Goal: Information Seeking & Learning: Learn about a topic

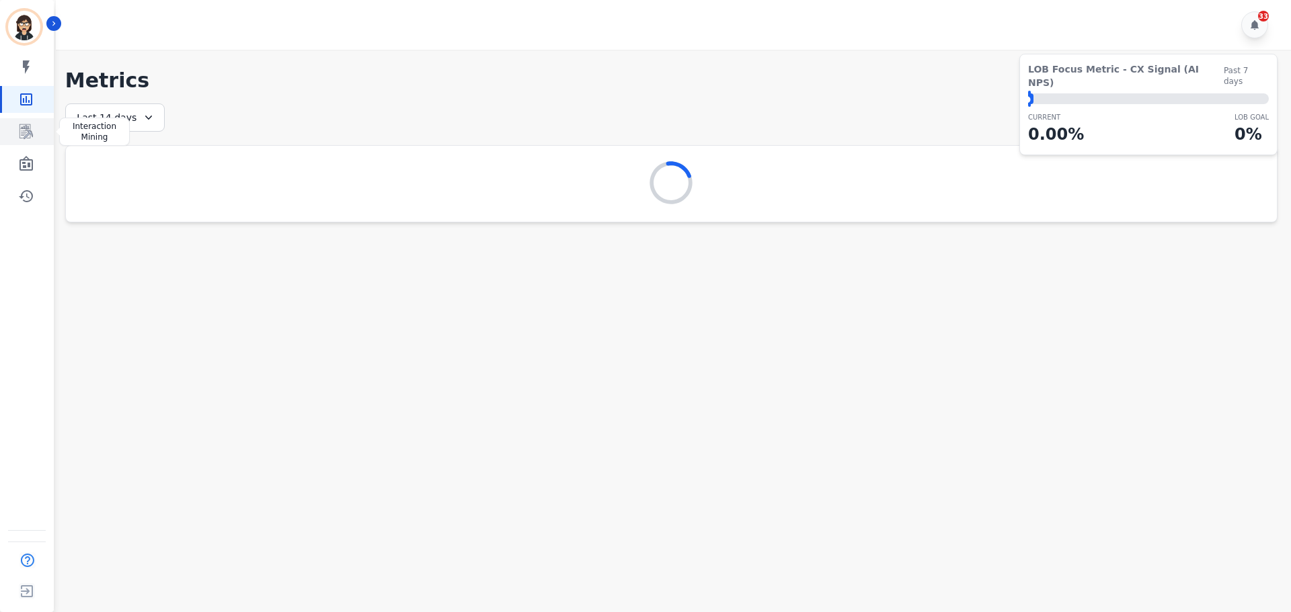
click at [45, 143] on link "Sidebar" at bounding box center [28, 131] width 52 height 27
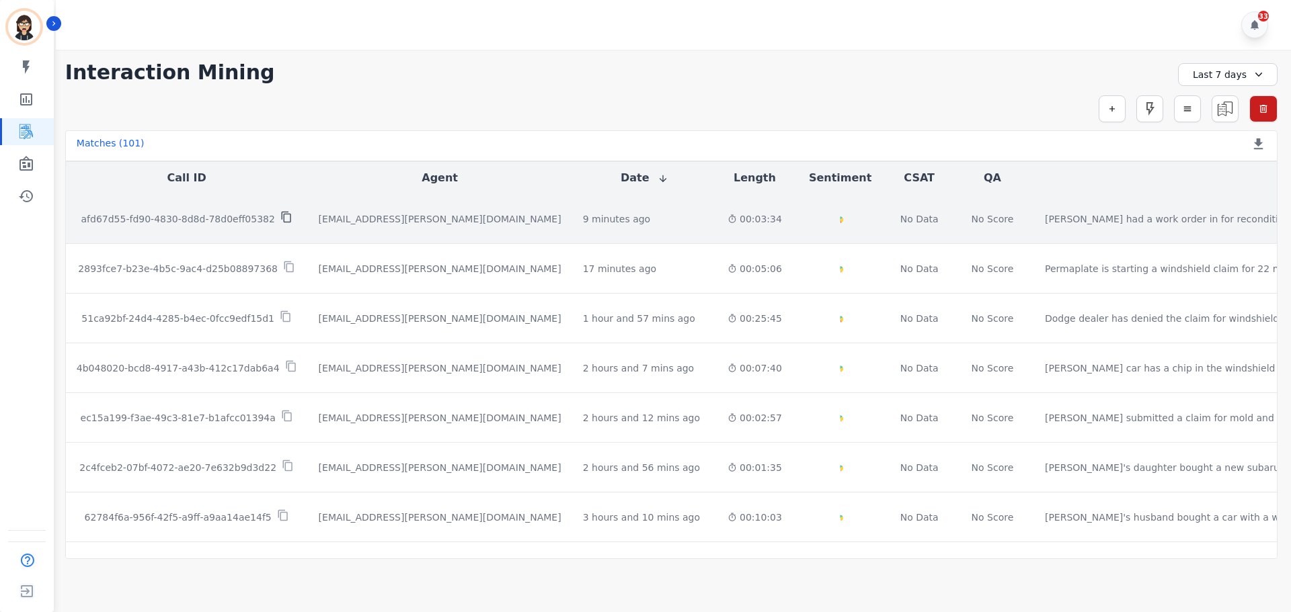
click at [280, 216] on icon at bounding box center [286, 217] width 12 height 12
click at [319, 214] on div "[EMAIL_ADDRESS][PERSON_NAME][DOMAIN_NAME]" at bounding box center [440, 218] width 243 height 13
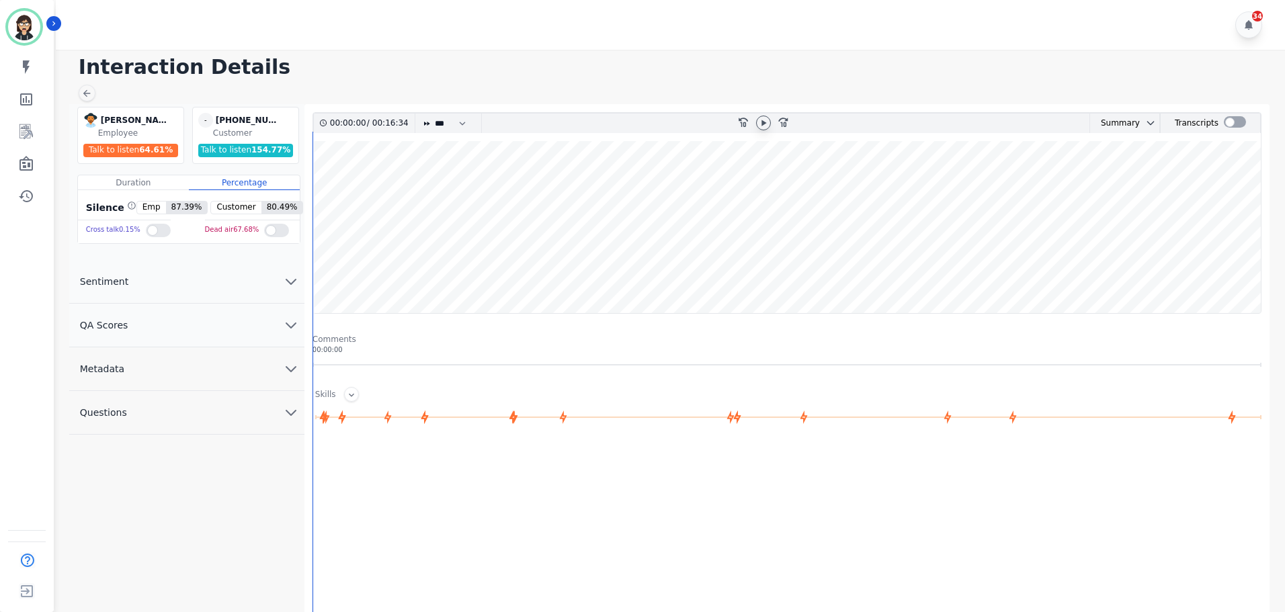
click at [761, 122] on icon at bounding box center [763, 123] width 11 height 11
click at [1224, 124] on div at bounding box center [1235, 121] width 22 height 11
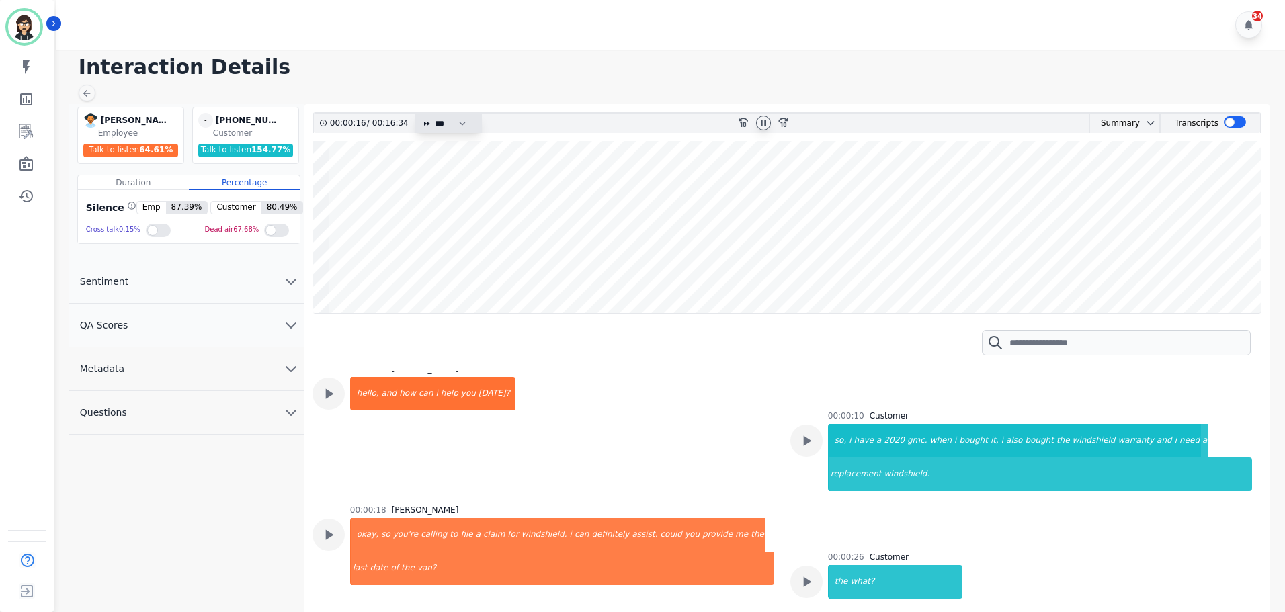
click at [461, 127] on select "* * * **** * *** * ****" at bounding box center [454, 123] width 40 height 19
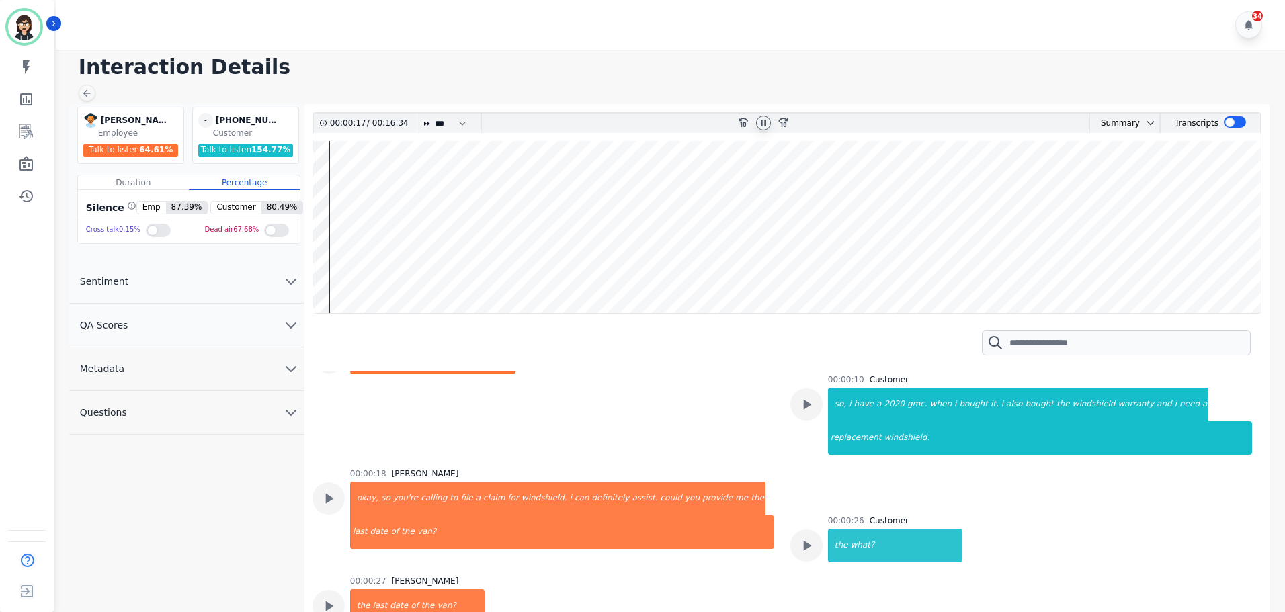
click at [434, 114] on select "* * * **** * *** * ****" at bounding box center [454, 123] width 40 height 19
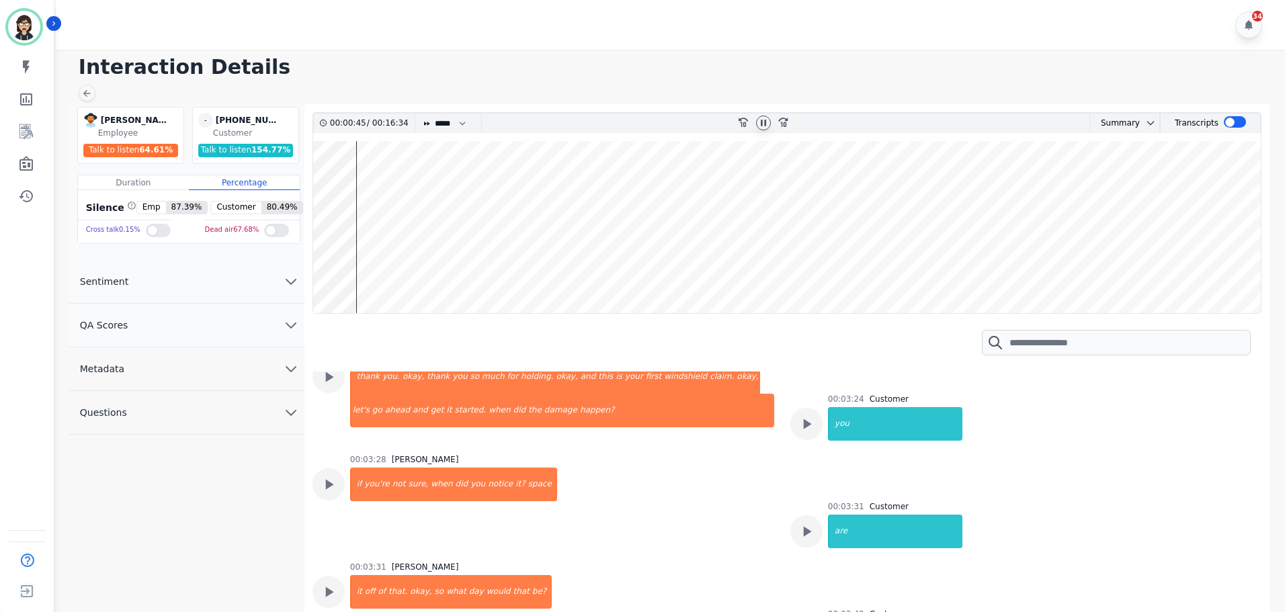
scroll to position [1230, 0]
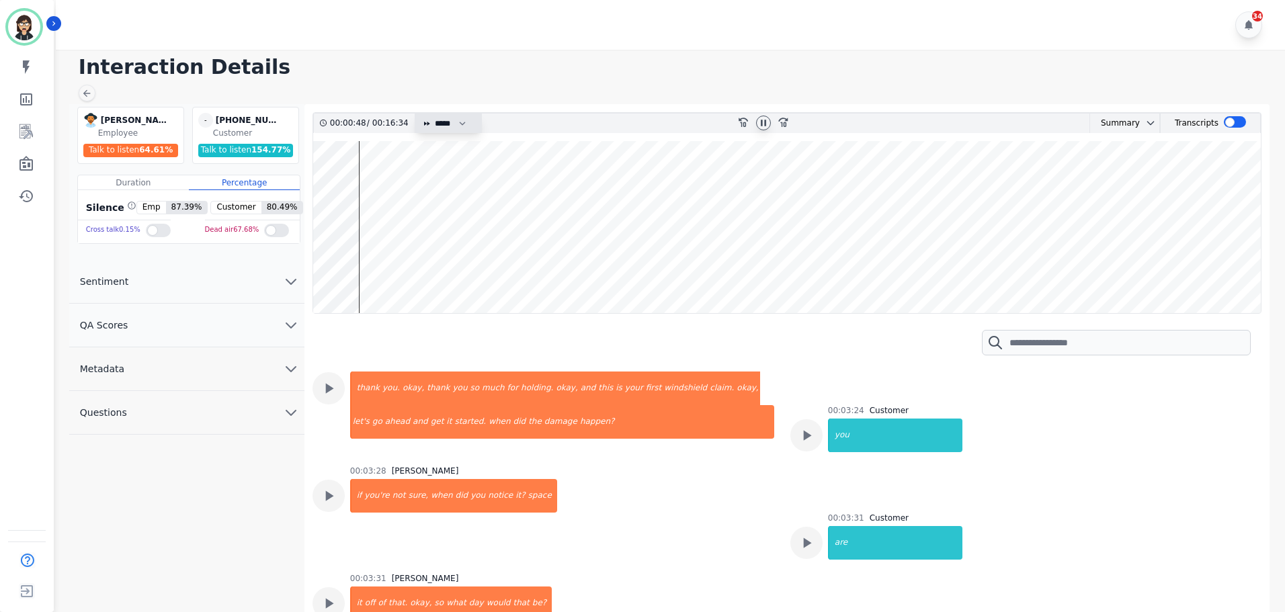
click at [458, 126] on select "* * * **** * *** * ****" at bounding box center [454, 123] width 40 height 19
click at [434, 114] on select "* * * **** * *** * ****" at bounding box center [454, 123] width 40 height 19
click at [409, 195] on wave at bounding box center [787, 227] width 948 height 172
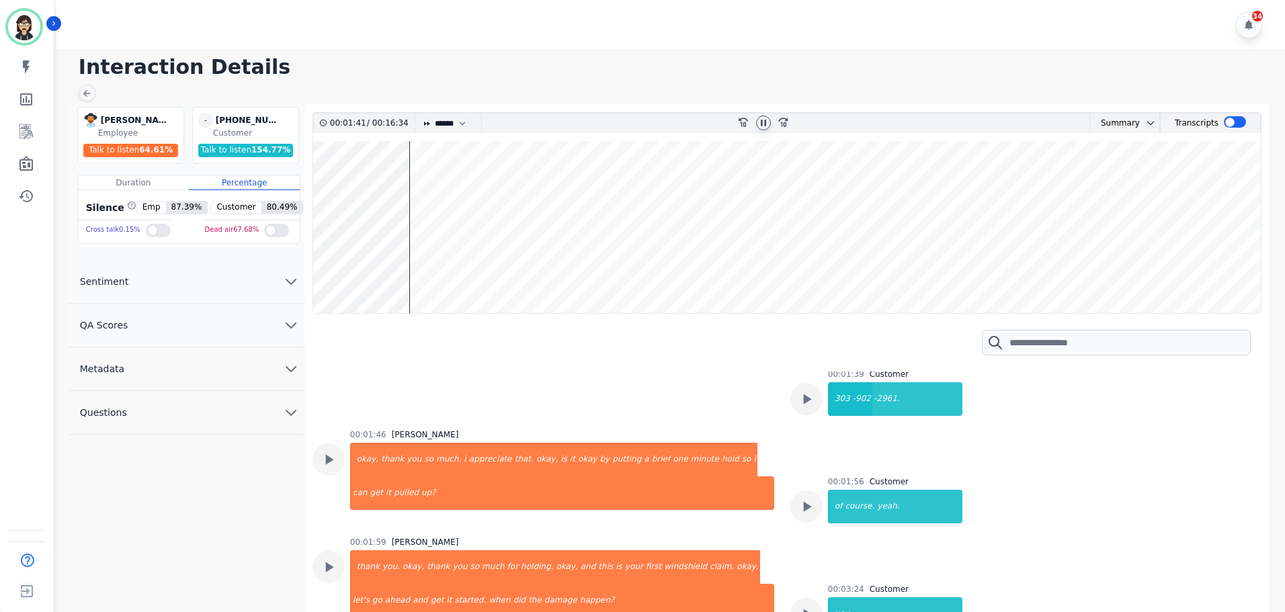
scroll to position [1041, 0]
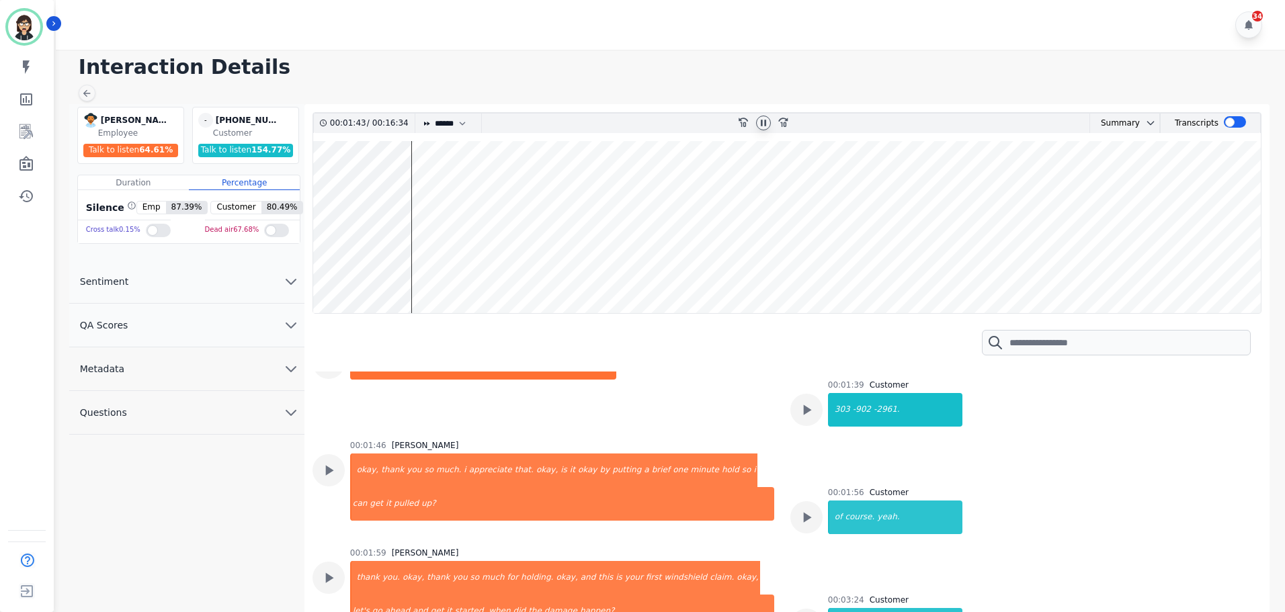
click at [479, 192] on wave at bounding box center [787, 227] width 948 height 172
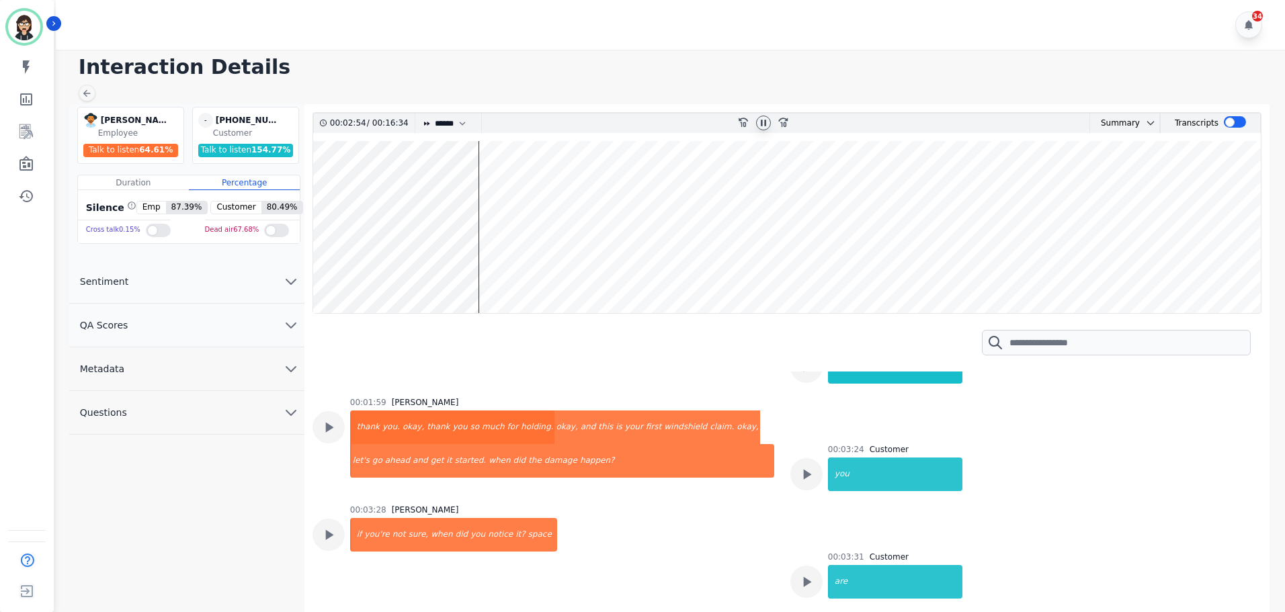
scroll to position [1214, 0]
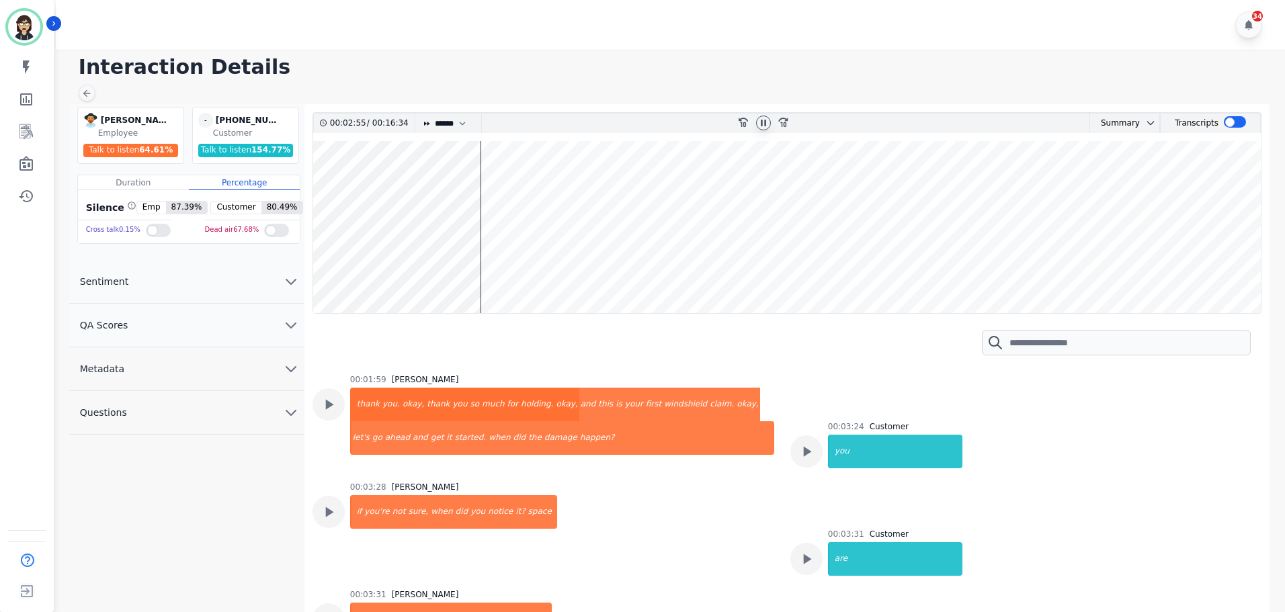
click at [513, 196] on wave at bounding box center [787, 227] width 948 height 172
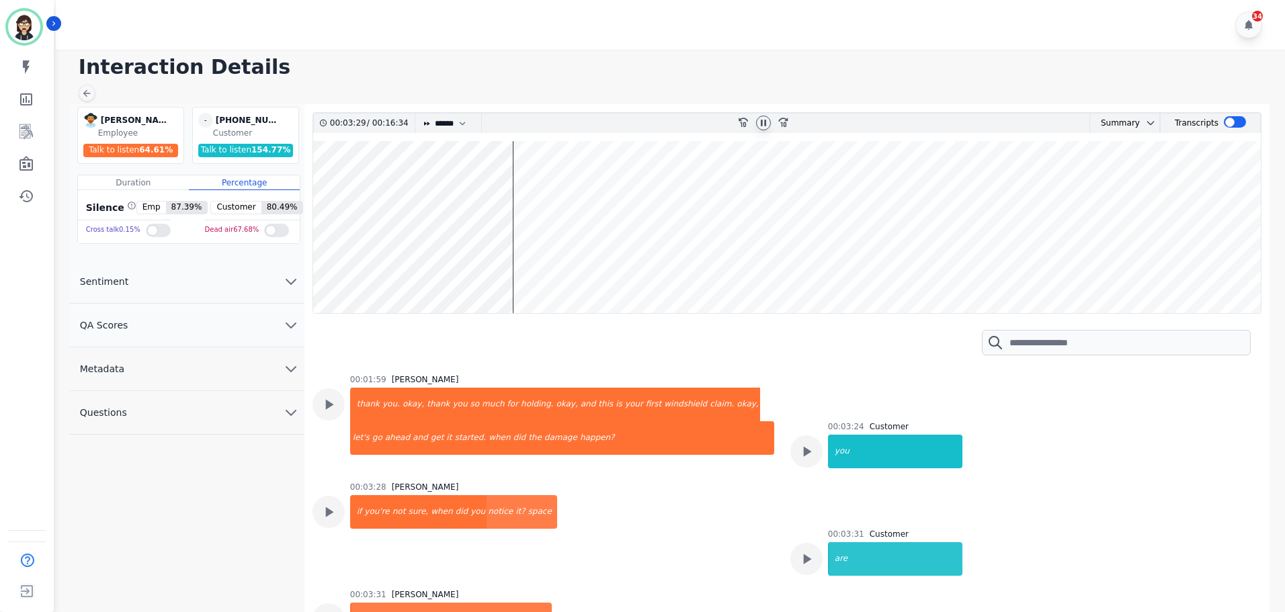
scroll to position [1330, 0]
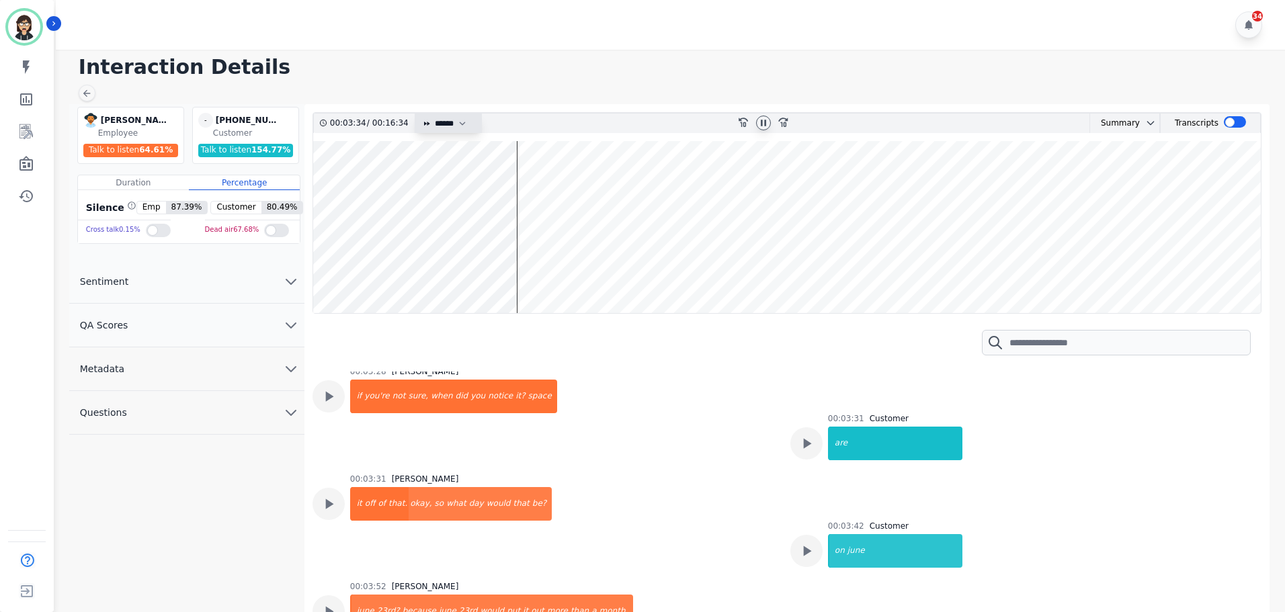
click at [446, 125] on select "* * * **** * *** * ****" at bounding box center [454, 123] width 40 height 19
select select "*"
click at [434, 114] on select "* * * **** * *** * ****" at bounding box center [454, 123] width 40 height 19
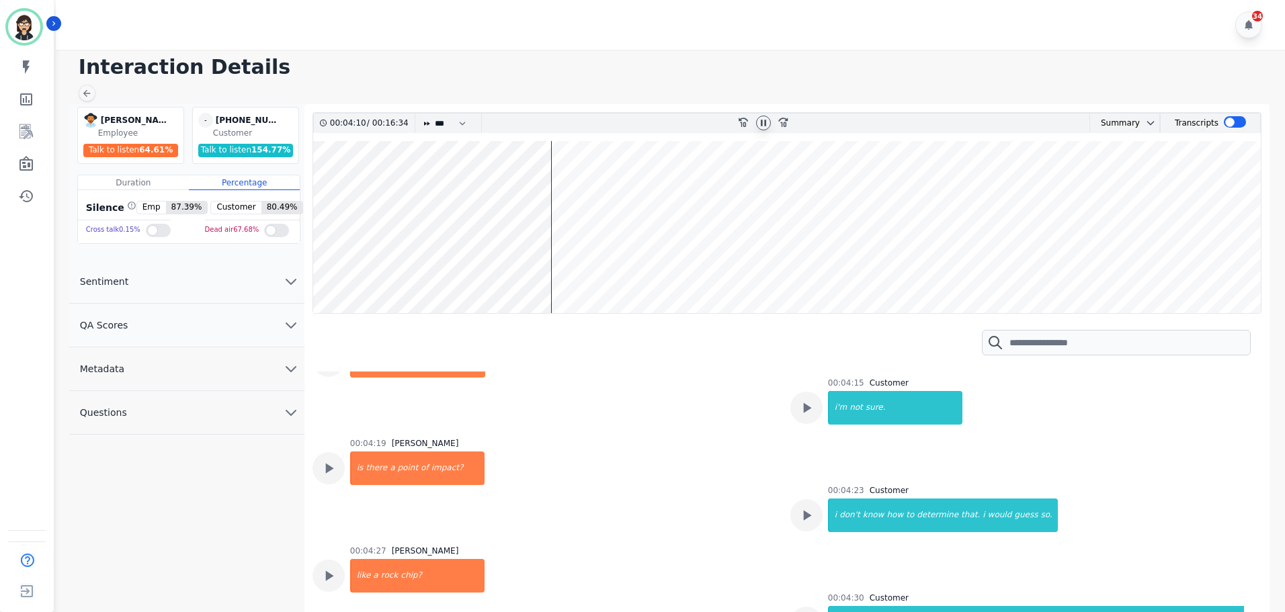
scroll to position [1733, 0]
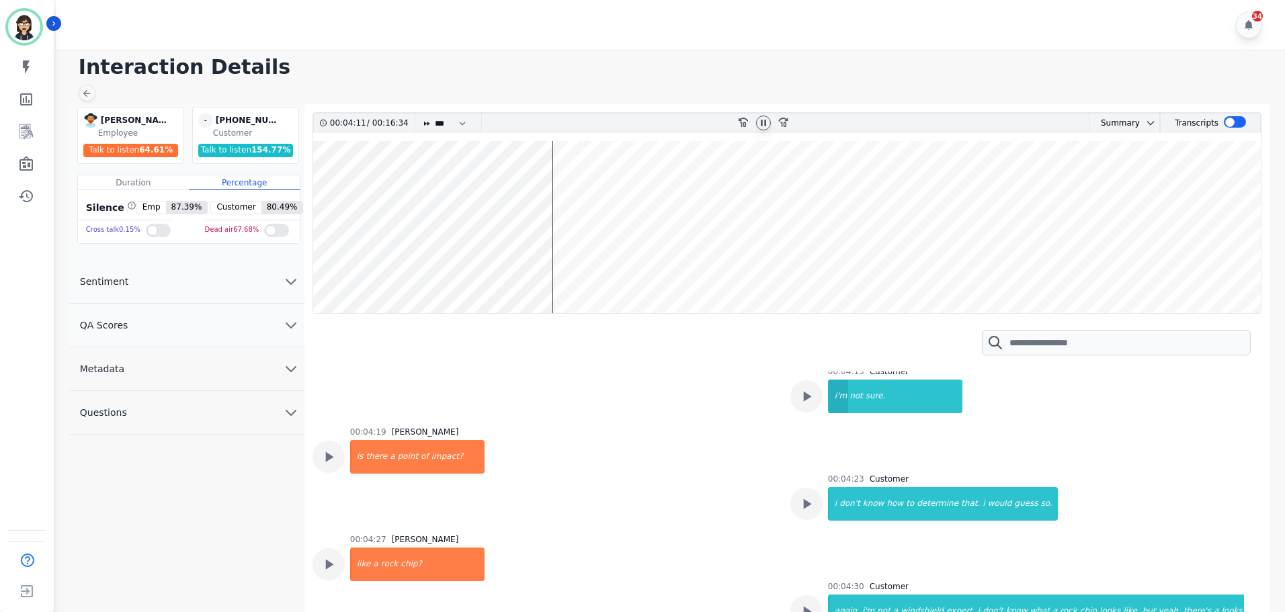
click at [842, 405] on div "i'm" at bounding box center [838, 397] width 19 height 34
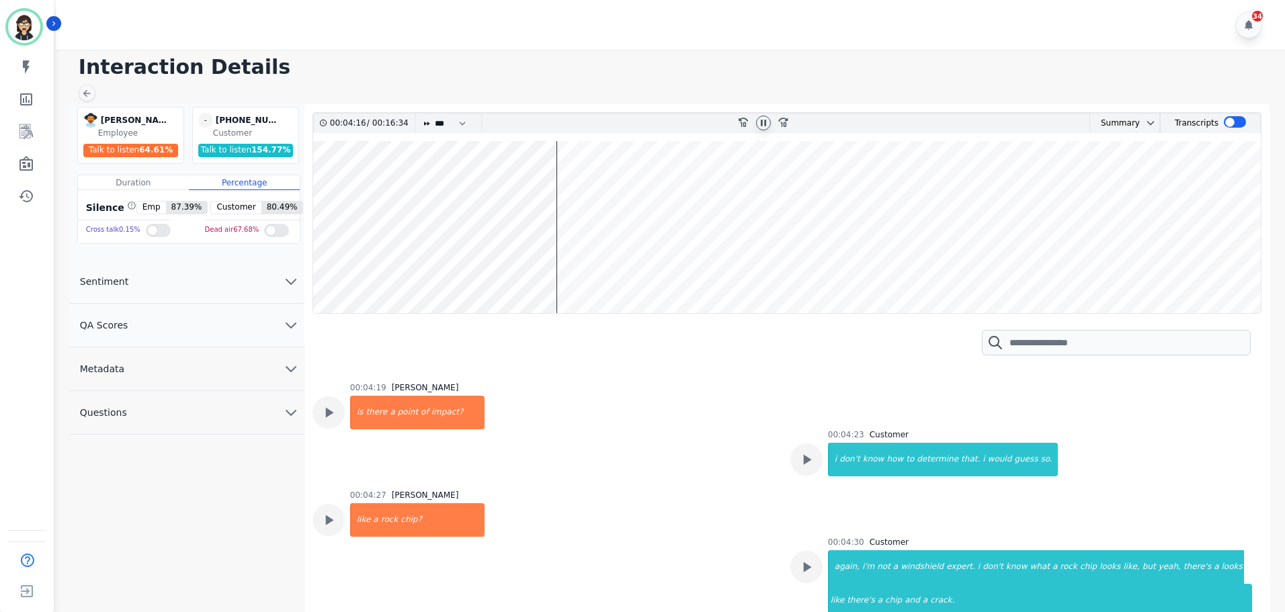
scroll to position [1800, 0]
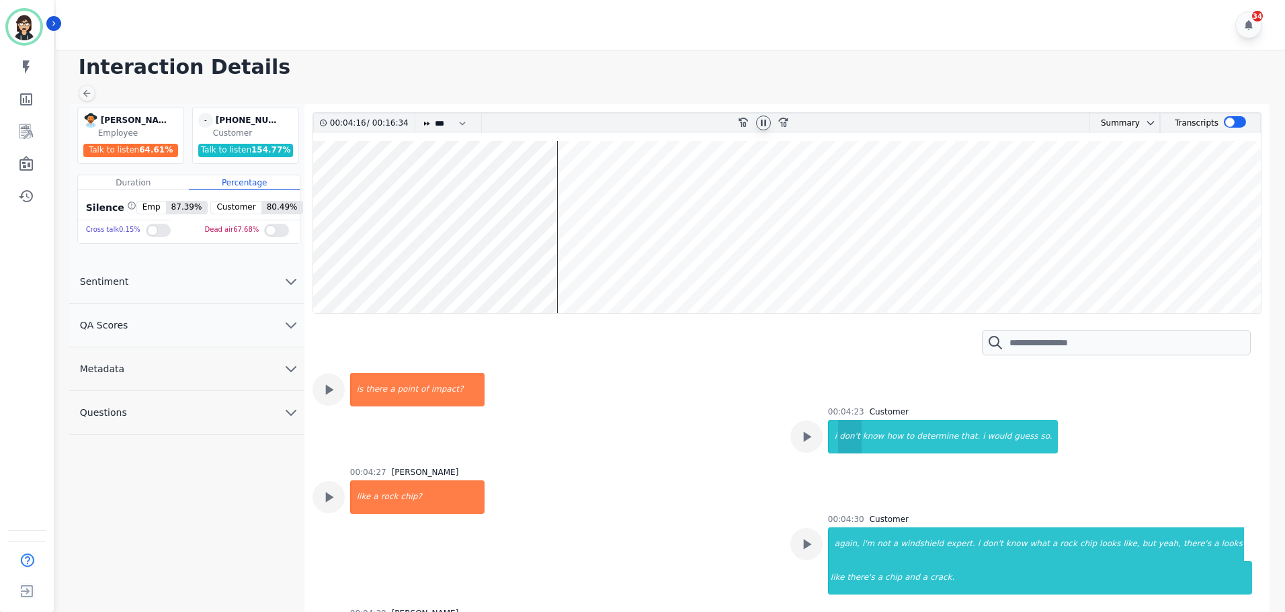
click at [838, 435] on div "don't" at bounding box center [850, 437] width 24 height 34
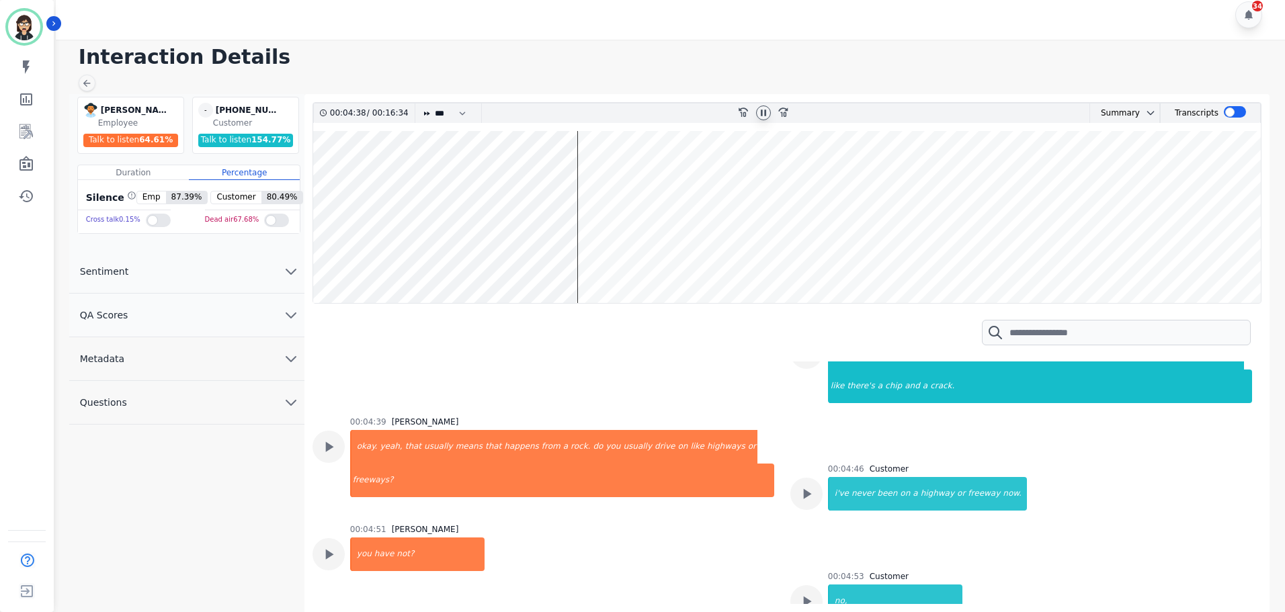
scroll to position [2002, 0]
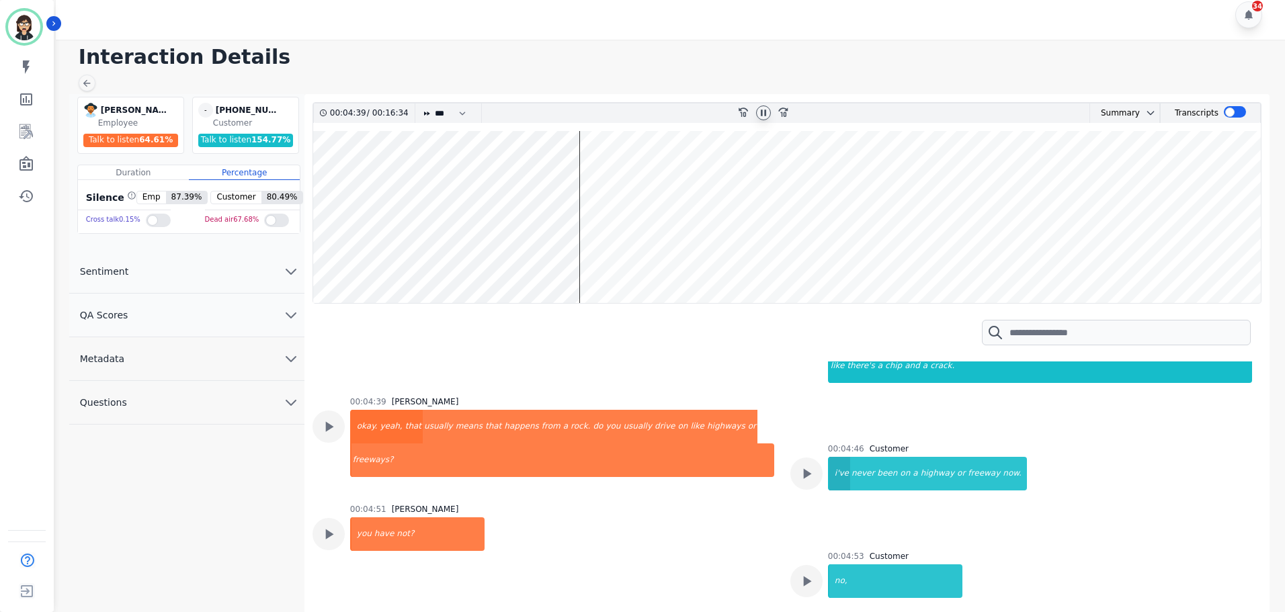
click at [838, 481] on div "i've" at bounding box center [839, 474] width 21 height 34
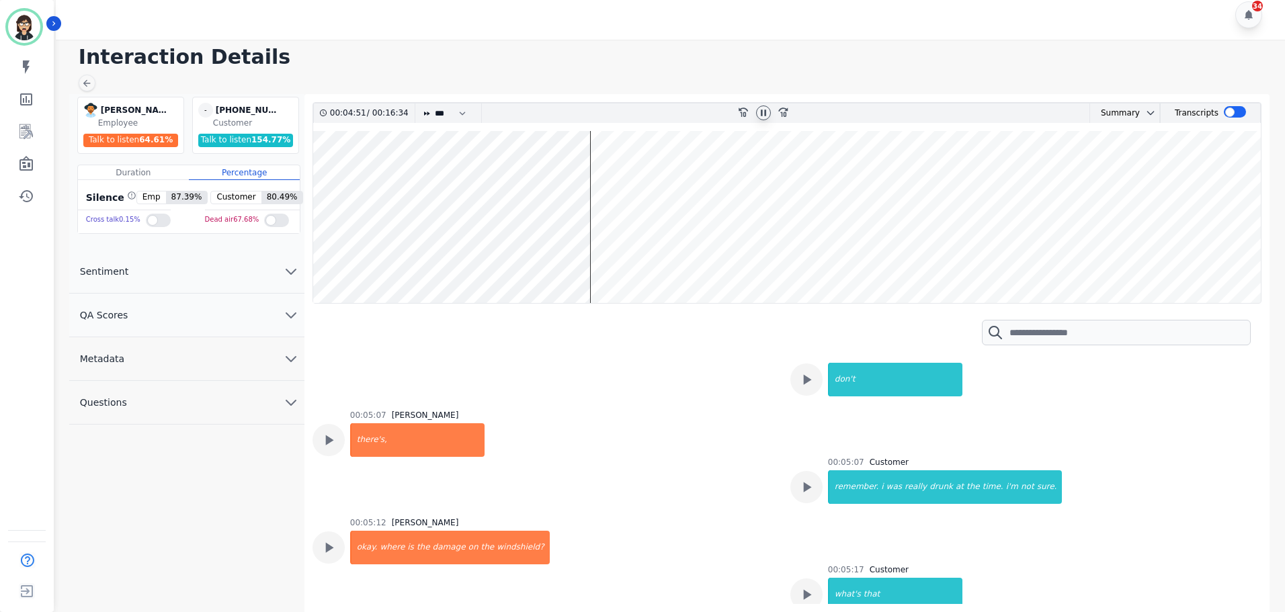
scroll to position [2472, 0]
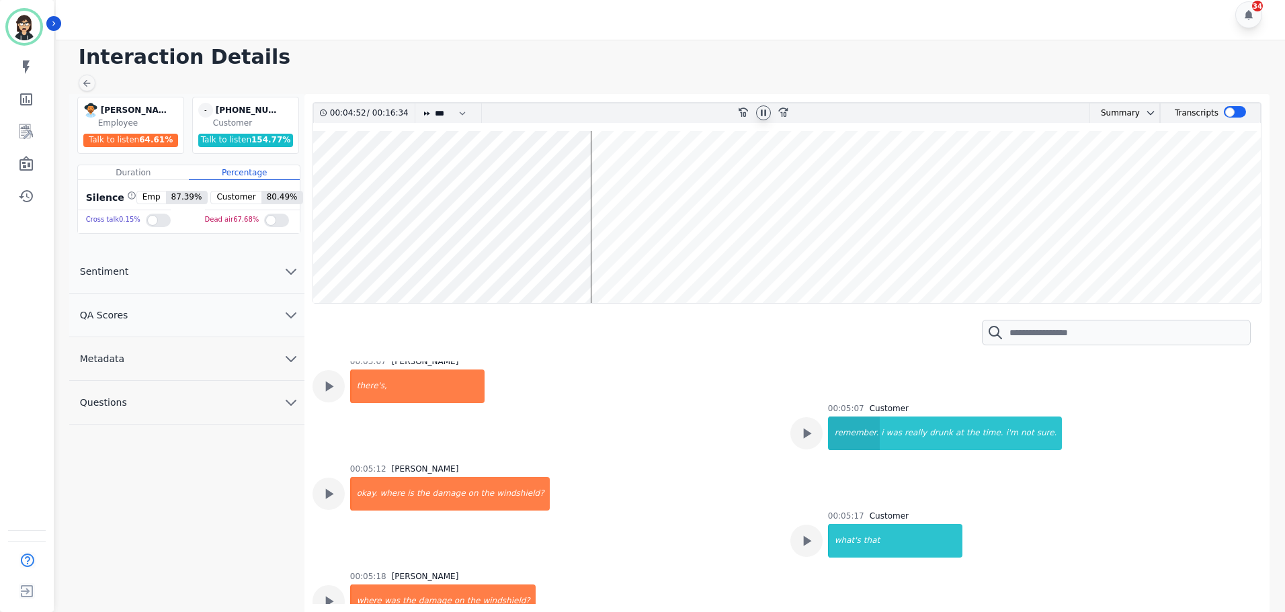
click at [840, 440] on div "remember." at bounding box center [854, 434] width 50 height 34
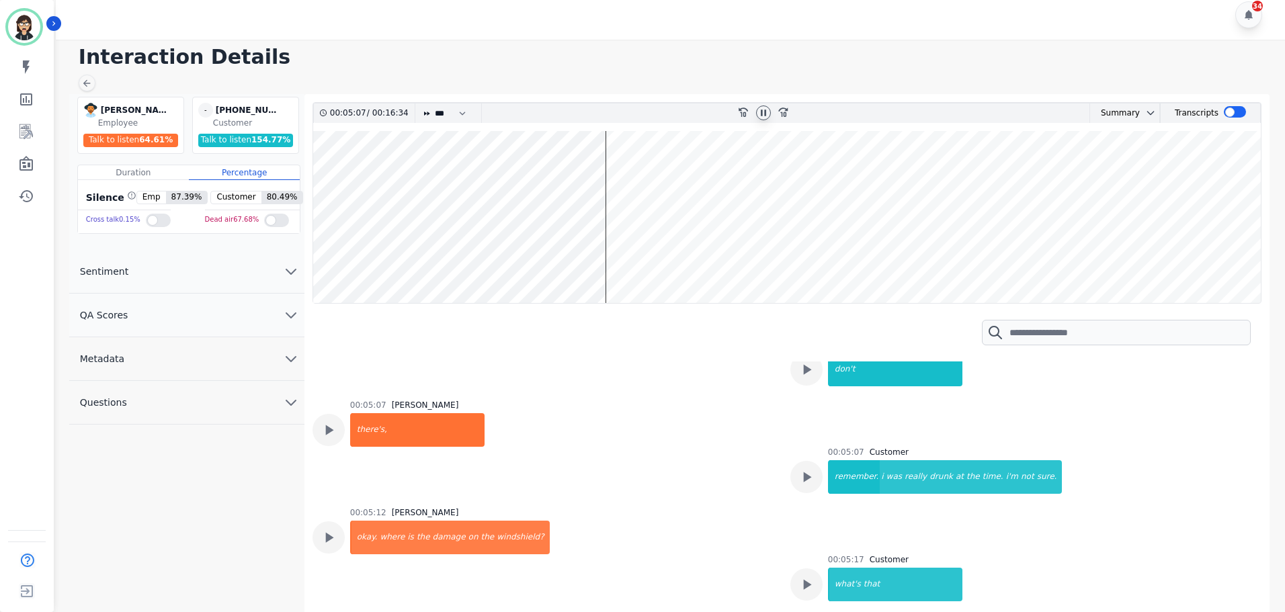
scroll to position [2405, 0]
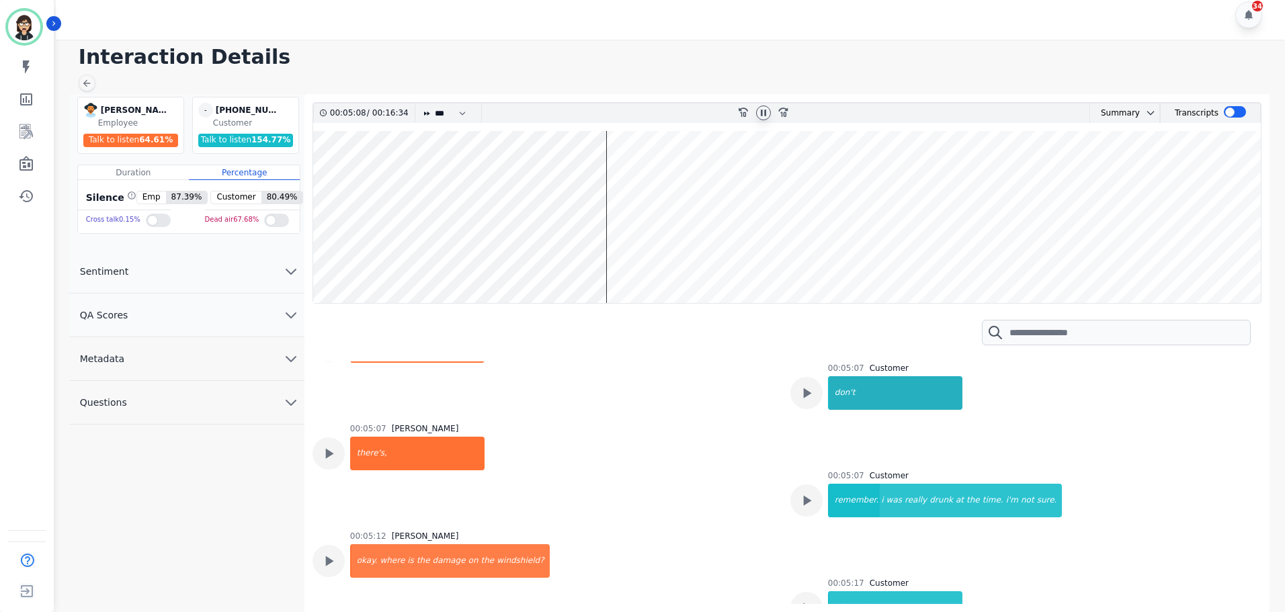
click at [840, 389] on div "don't" at bounding box center [895, 393] width 133 height 34
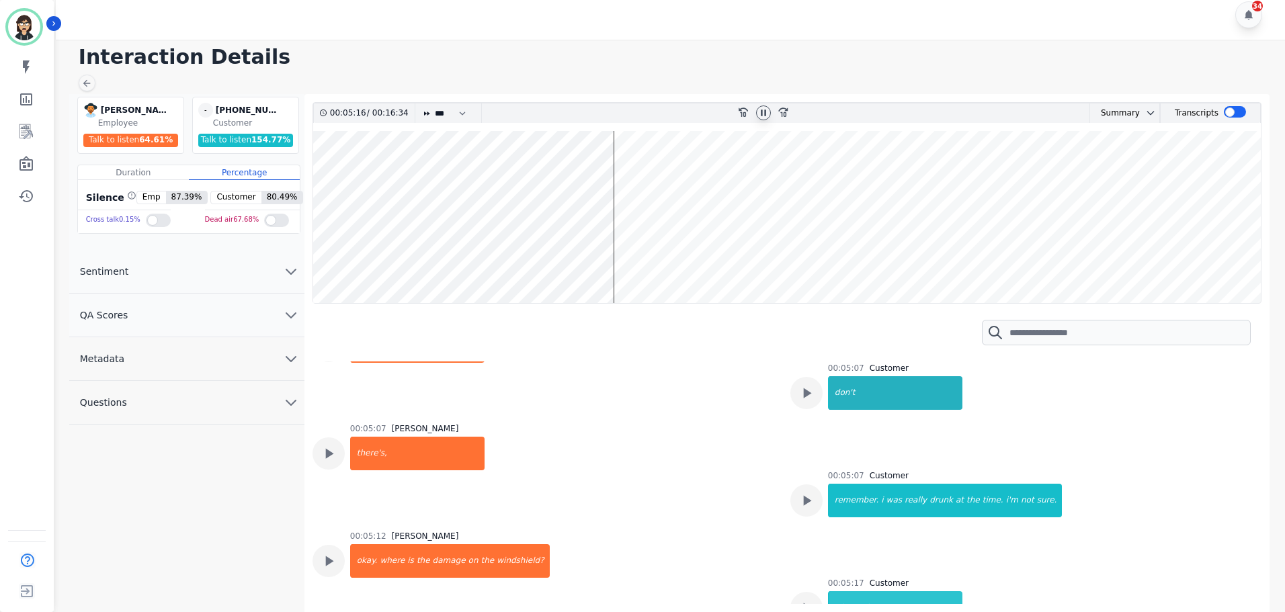
click at [838, 394] on div "don't" at bounding box center [895, 393] width 133 height 34
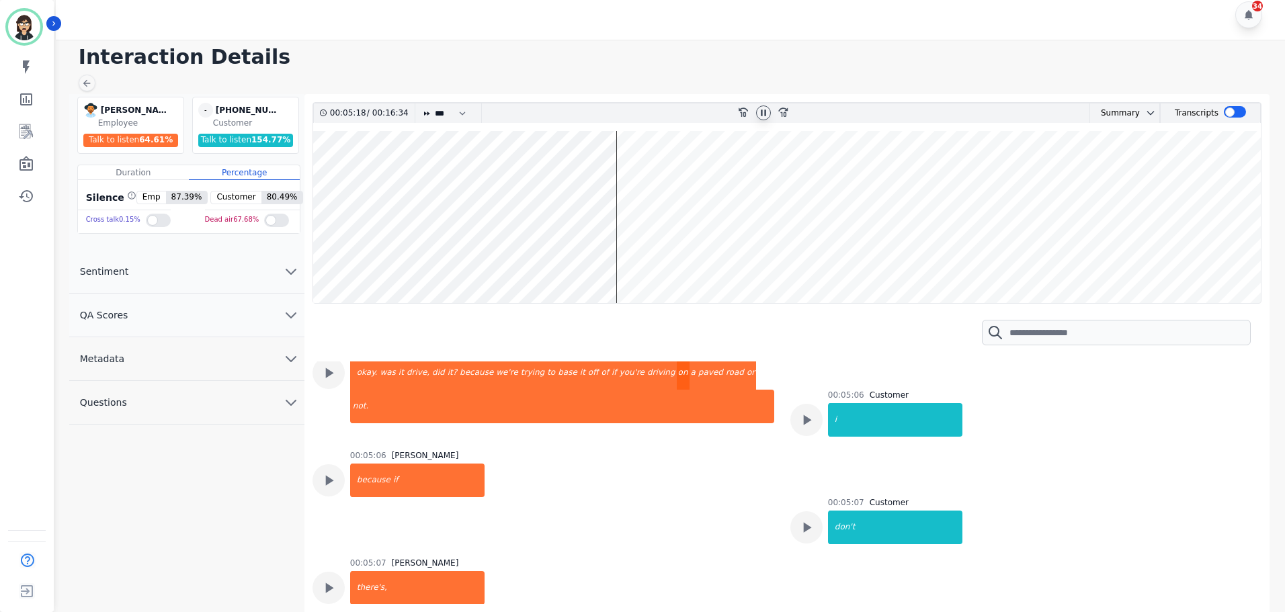
click at [677, 379] on div "on" at bounding box center [683, 373] width 13 height 34
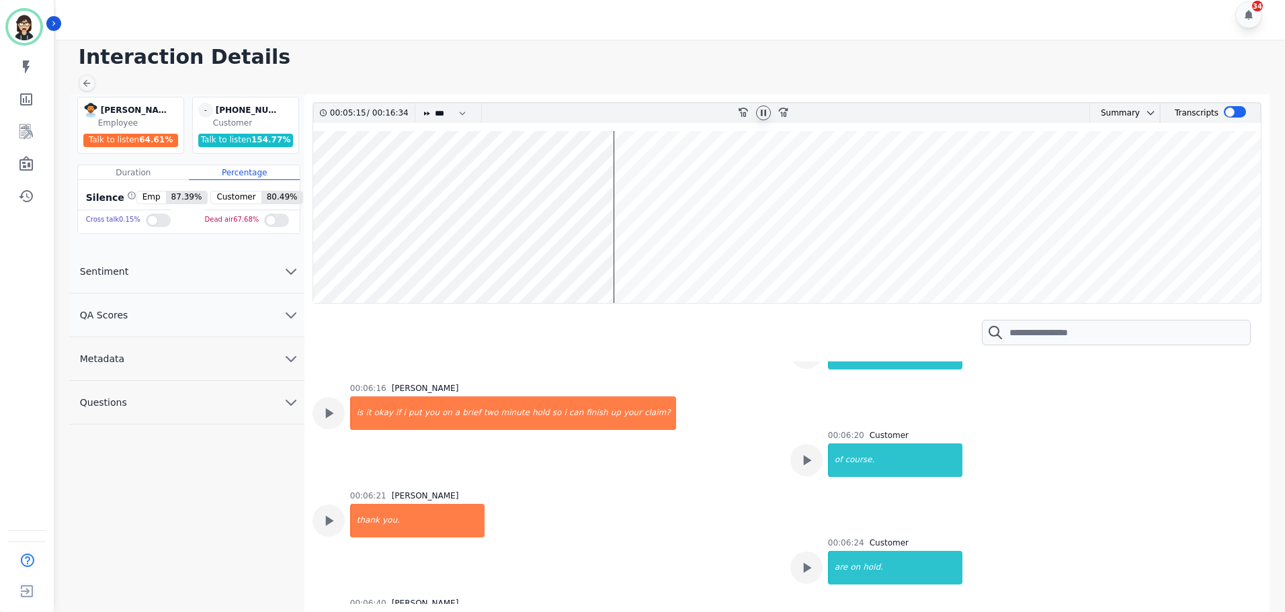
scroll to position [2741, 0]
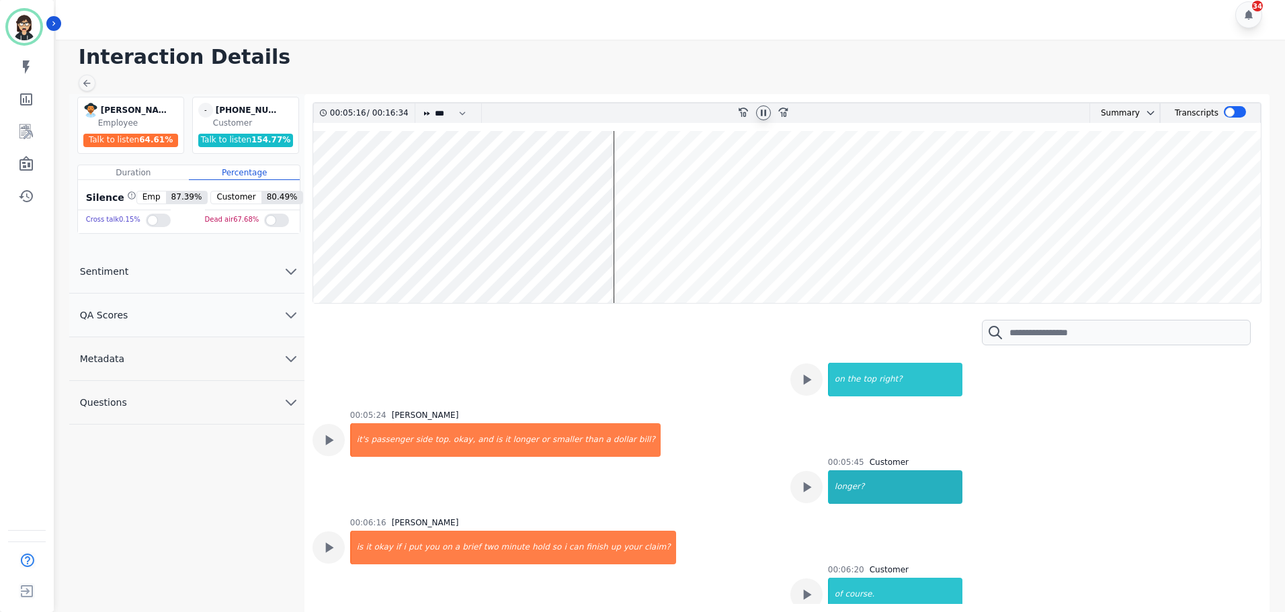
click at [839, 483] on div "longer?" at bounding box center [895, 488] width 133 height 34
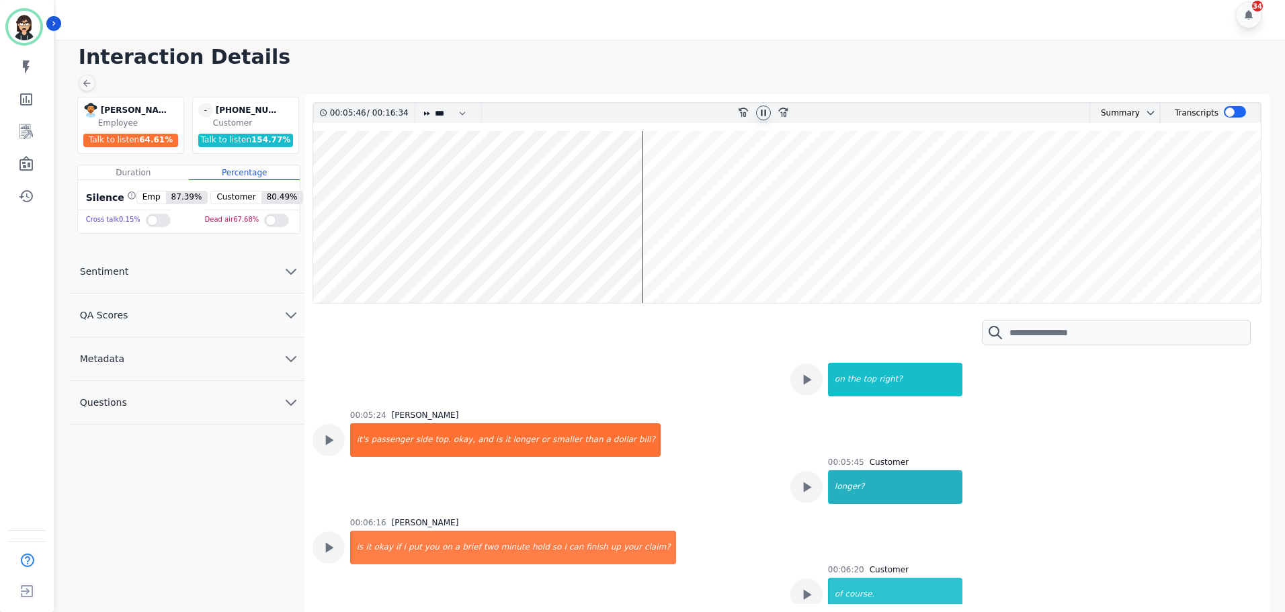
click at [850, 495] on div "longer?" at bounding box center [895, 488] width 133 height 34
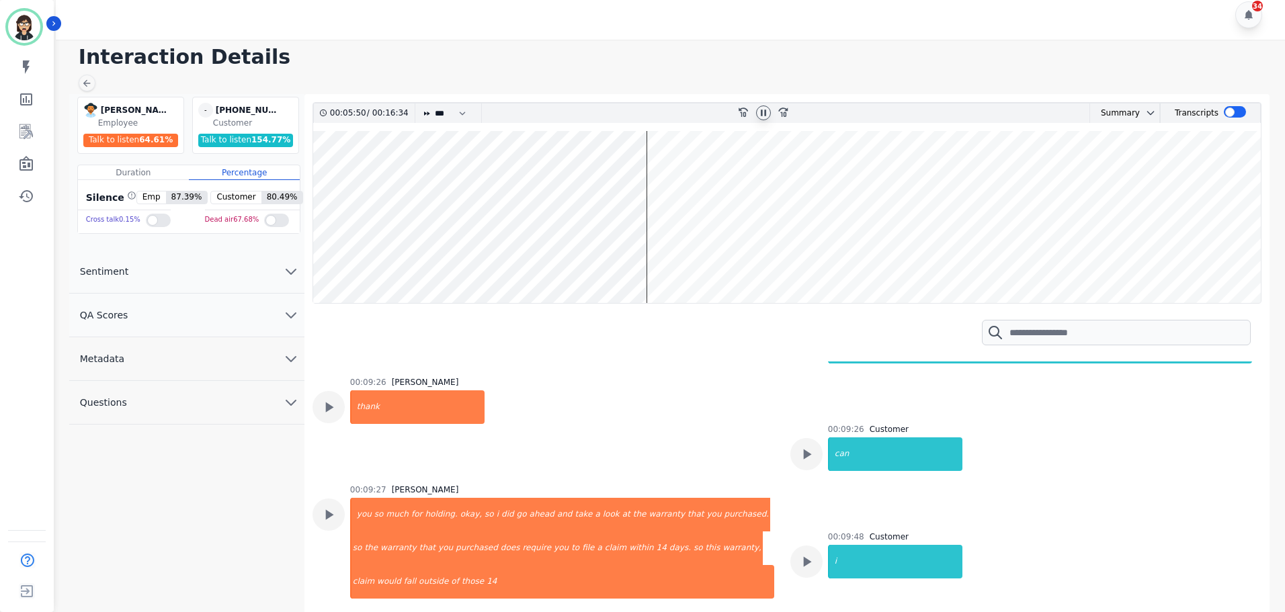
scroll to position [3481, 0]
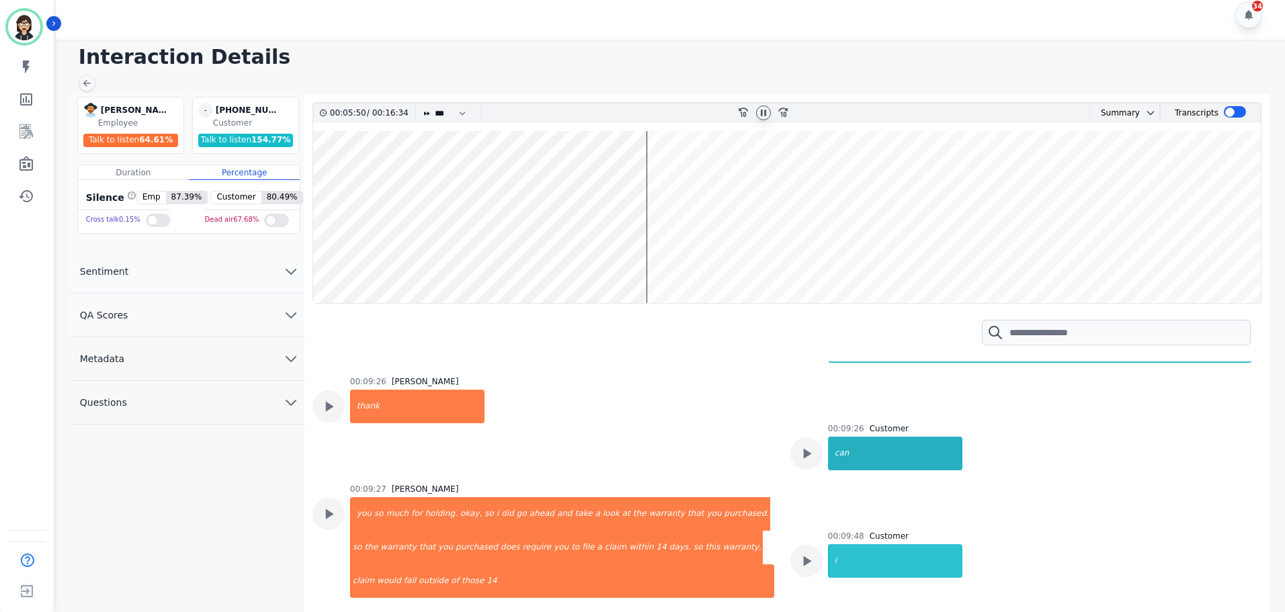
click at [829, 437] on div "can" at bounding box center [895, 454] width 133 height 34
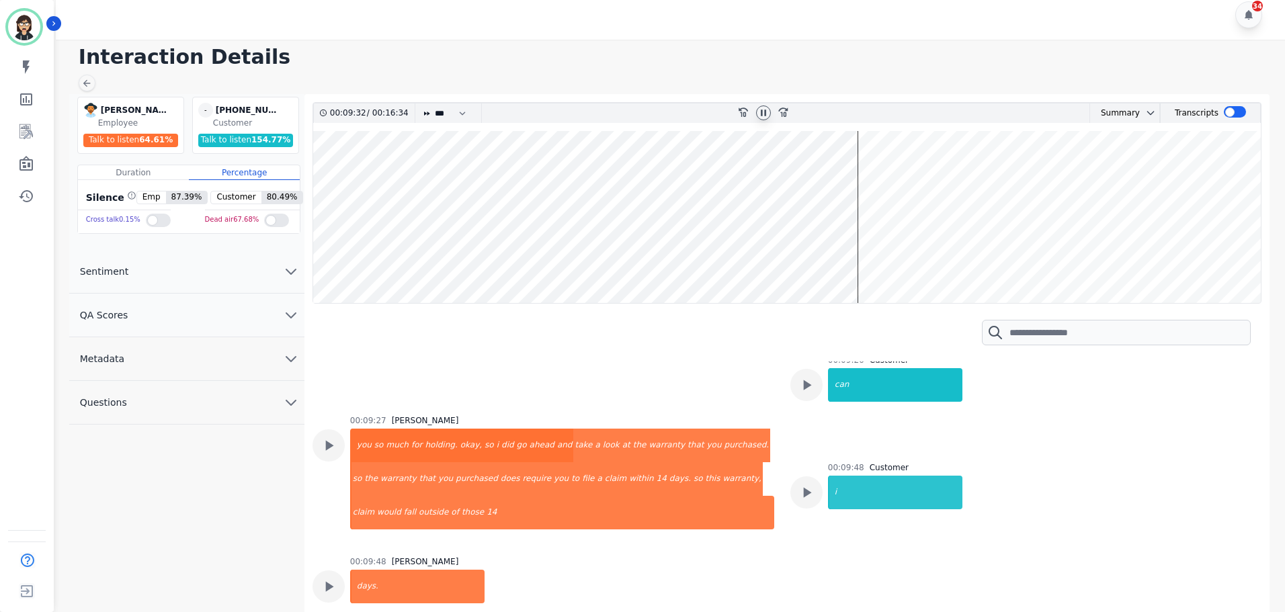
scroll to position [3615, 0]
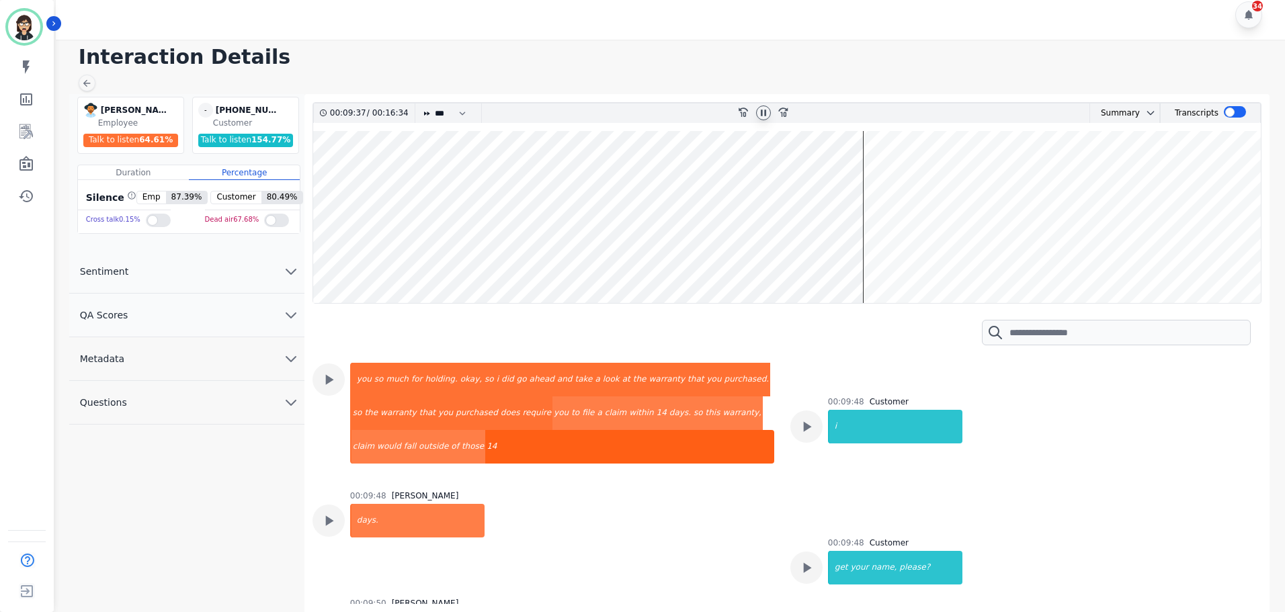
click at [485, 430] on div "14" at bounding box center [629, 447] width 289 height 34
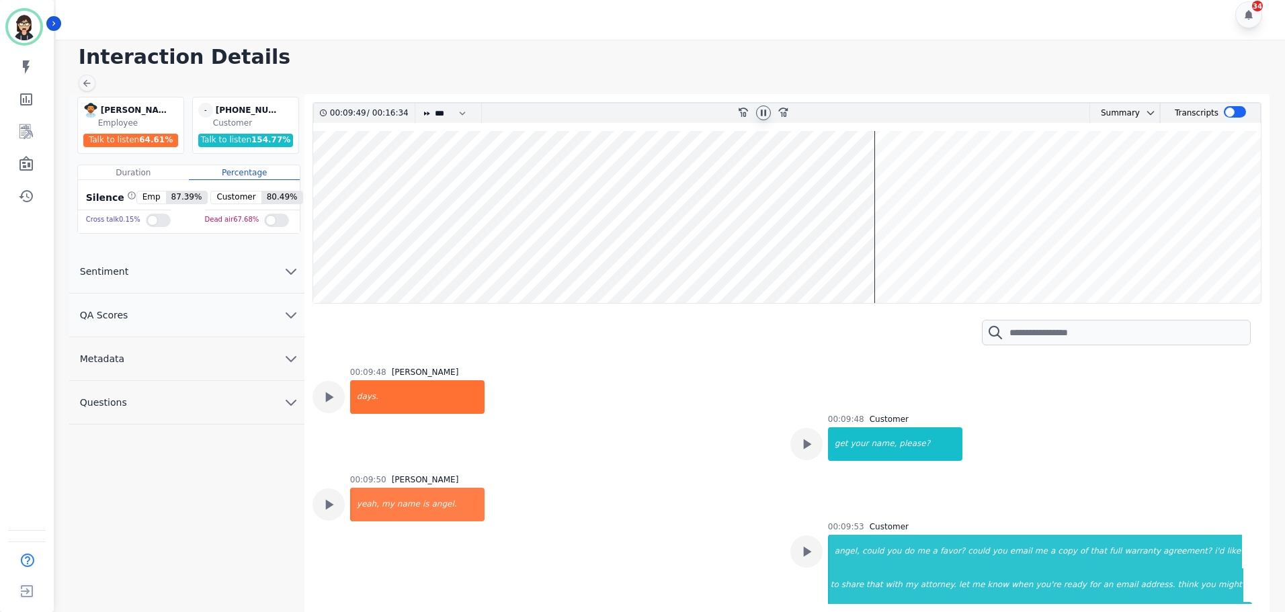
scroll to position [3817, 0]
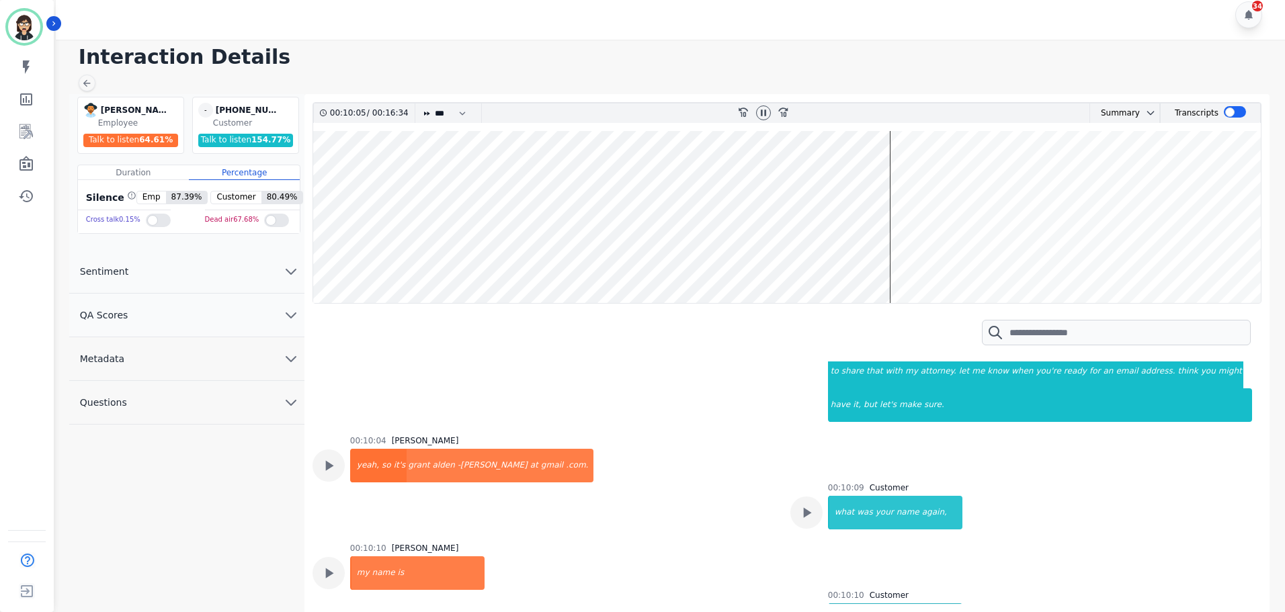
scroll to position [4018, 0]
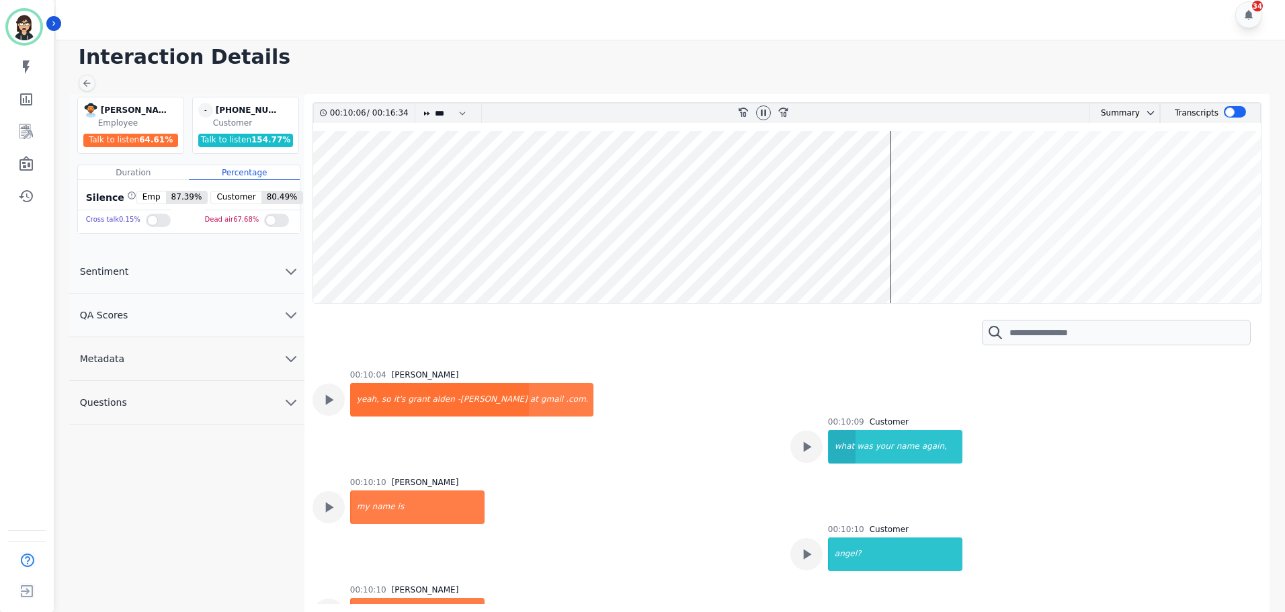
click at [840, 430] on div "what" at bounding box center [842, 447] width 26 height 34
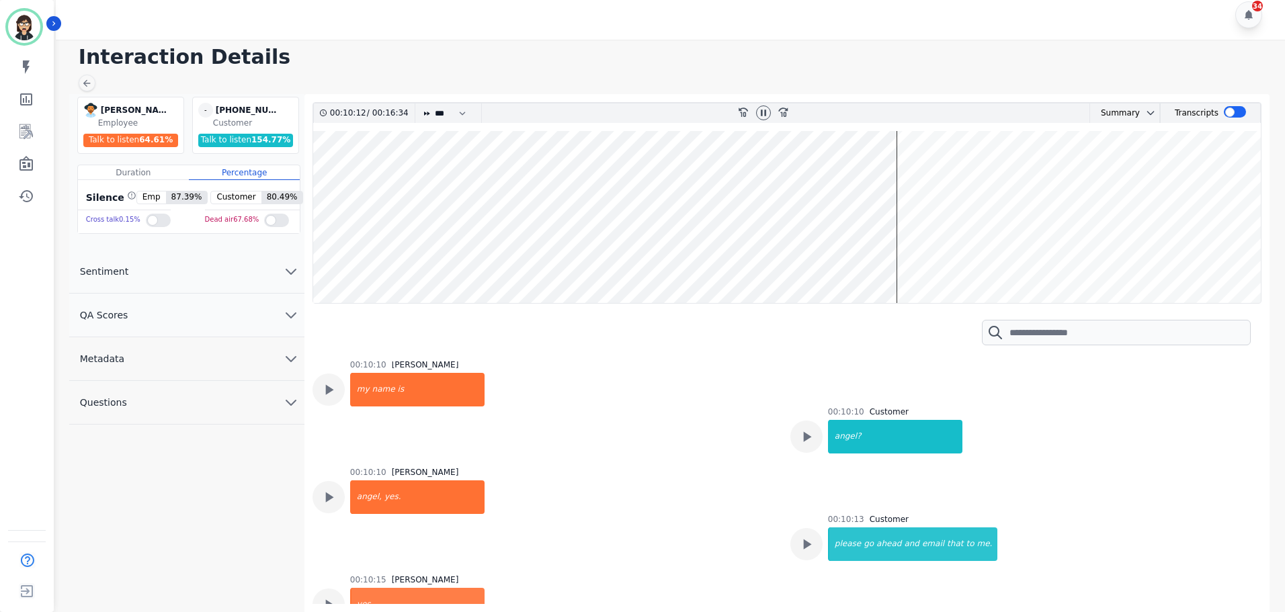
scroll to position [4220, 0]
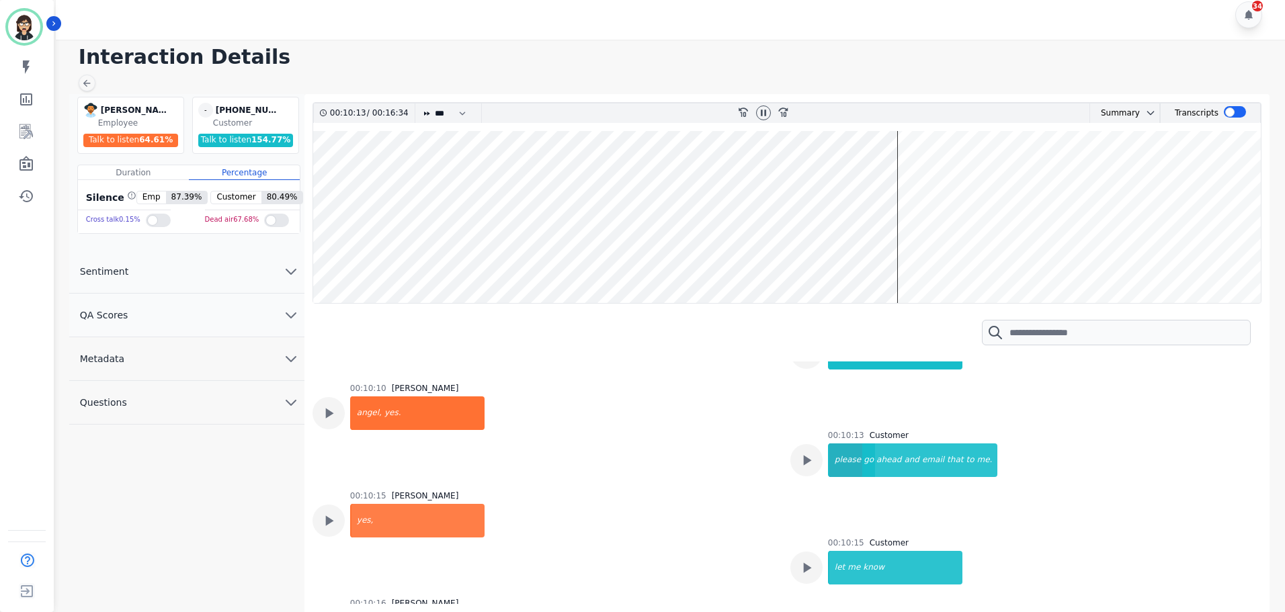
click at [836, 444] on div "please" at bounding box center [845, 461] width 33 height 34
click at [862, 551] on div "know" at bounding box center [912, 568] width 101 height 34
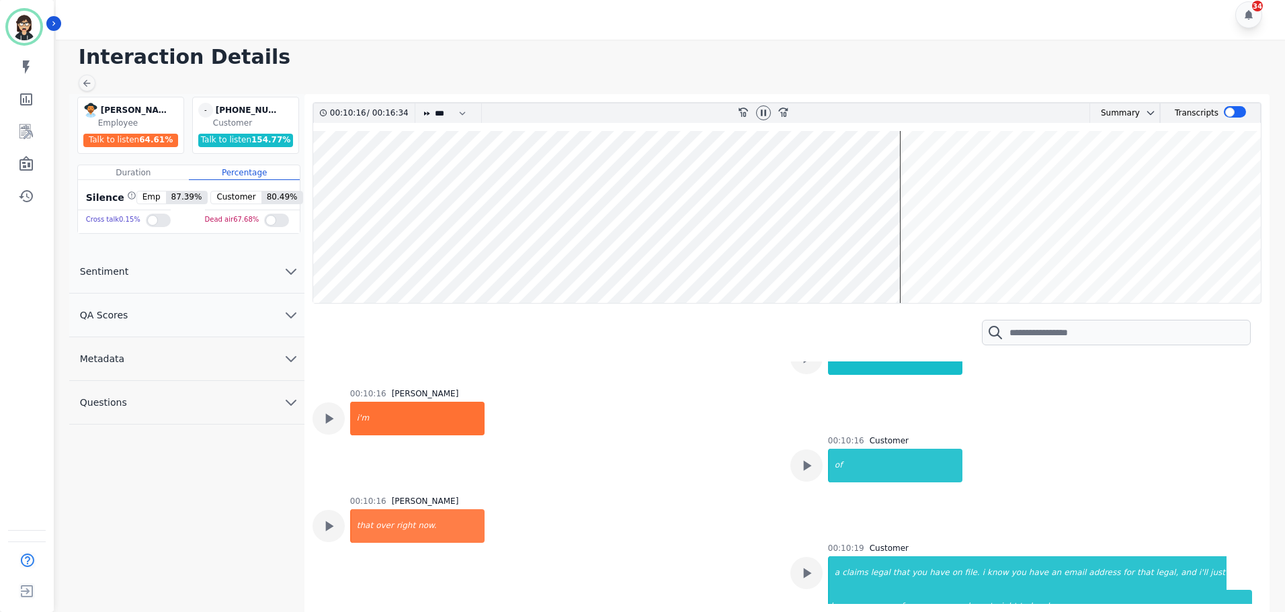
scroll to position [4489, 0]
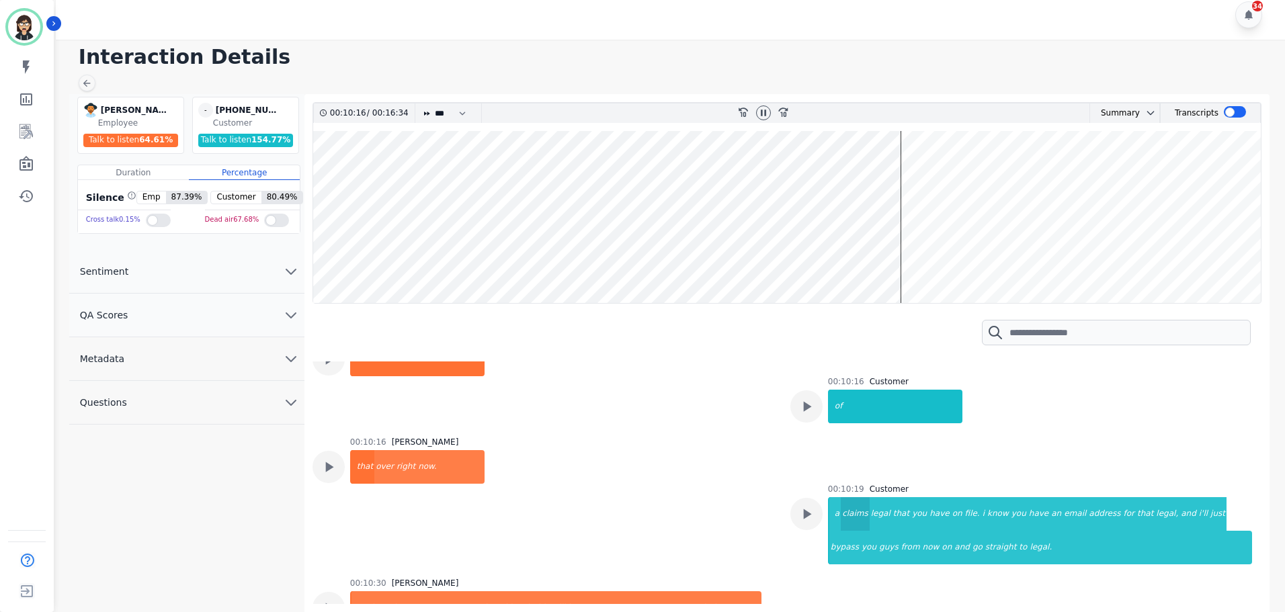
click at [842, 497] on div "claims" at bounding box center [855, 514] width 29 height 34
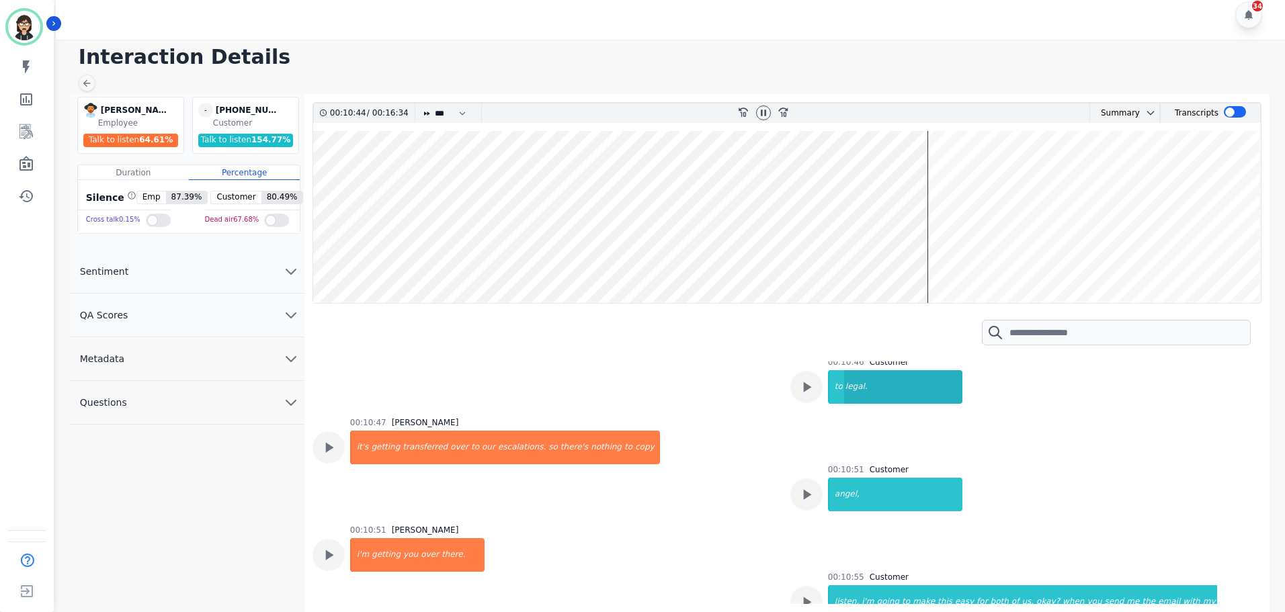
scroll to position [6169, 0]
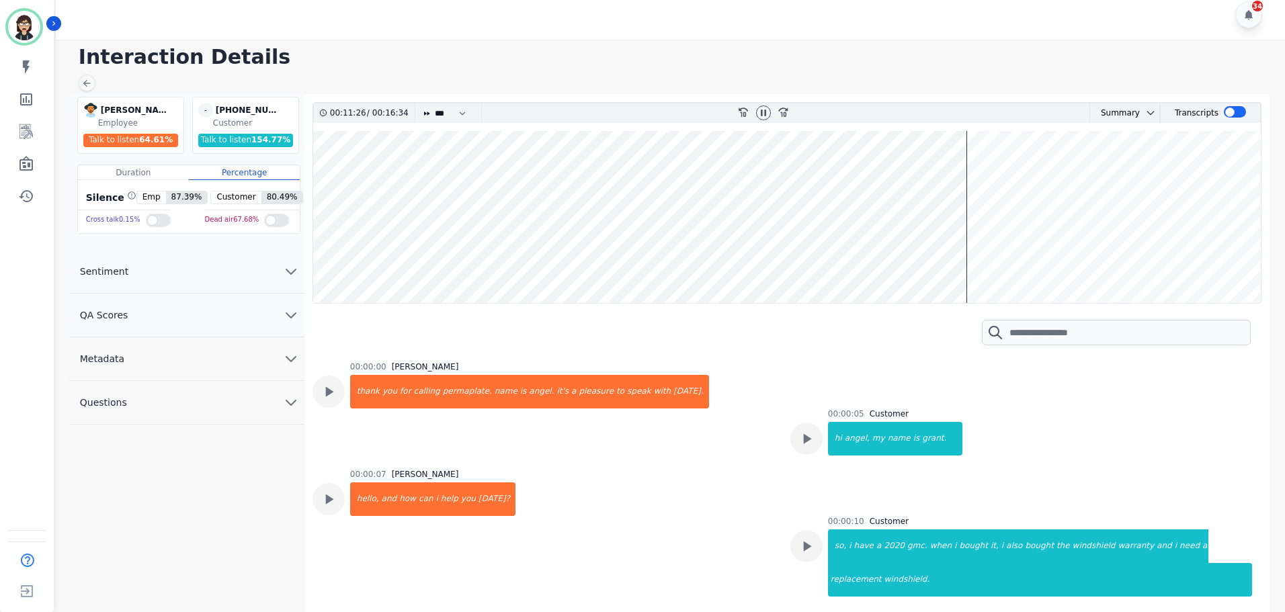
scroll to position [6169, 0]
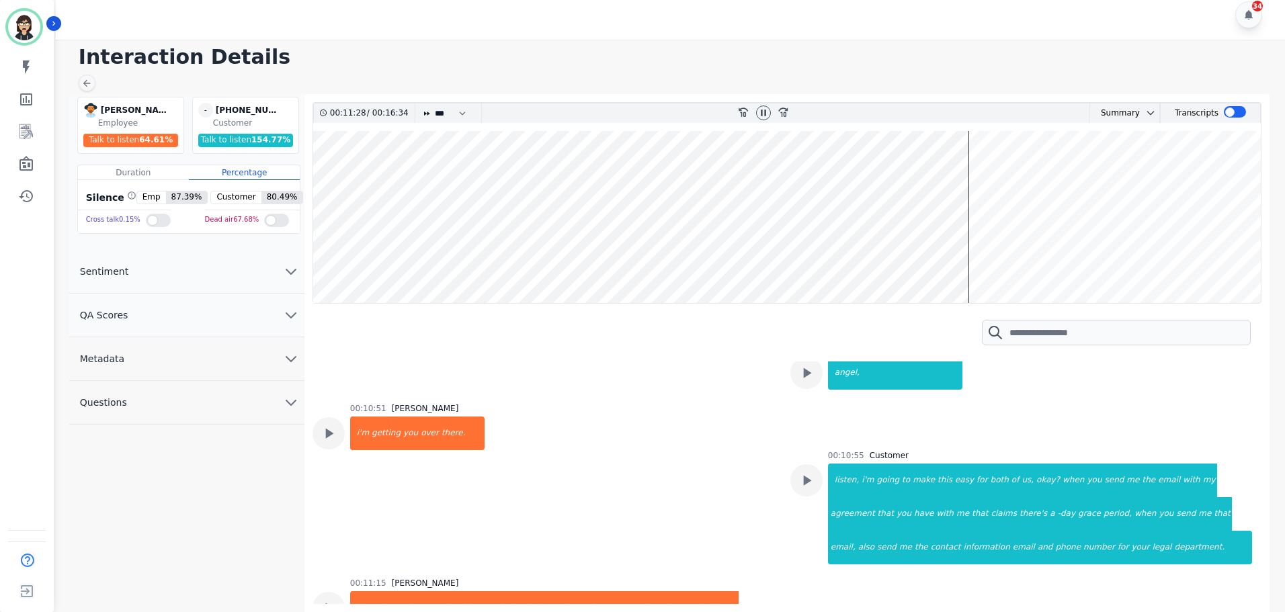
click at [932, 182] on wave at bounding box center [787, 217] width 948 height 172
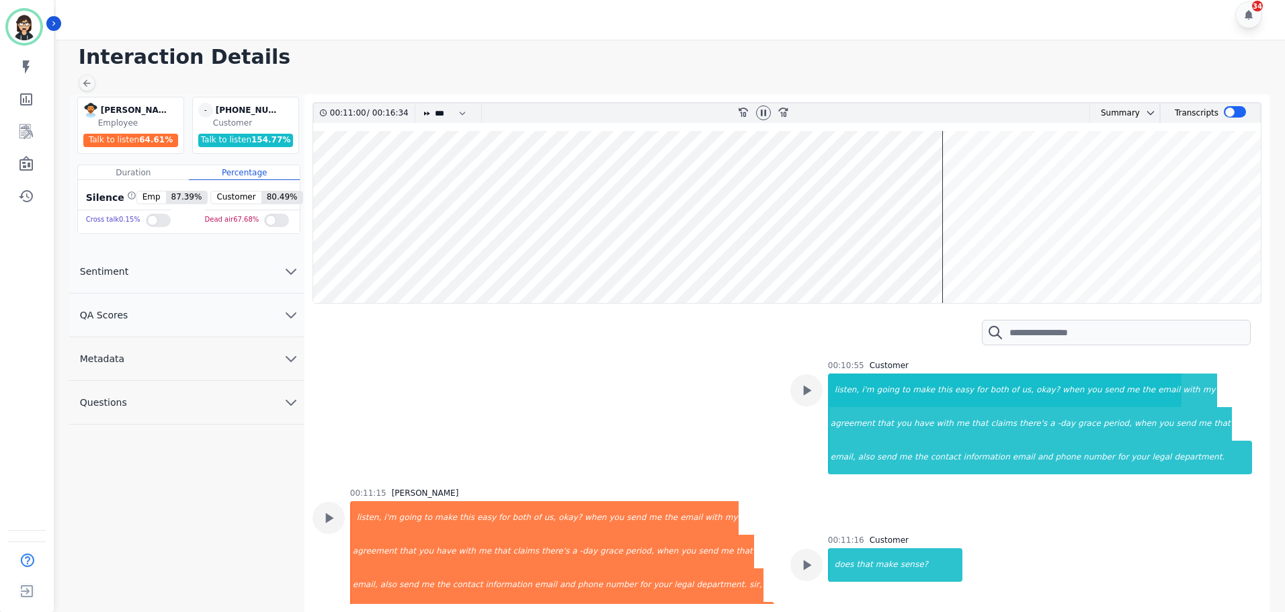
scroll to position [6271, 0]
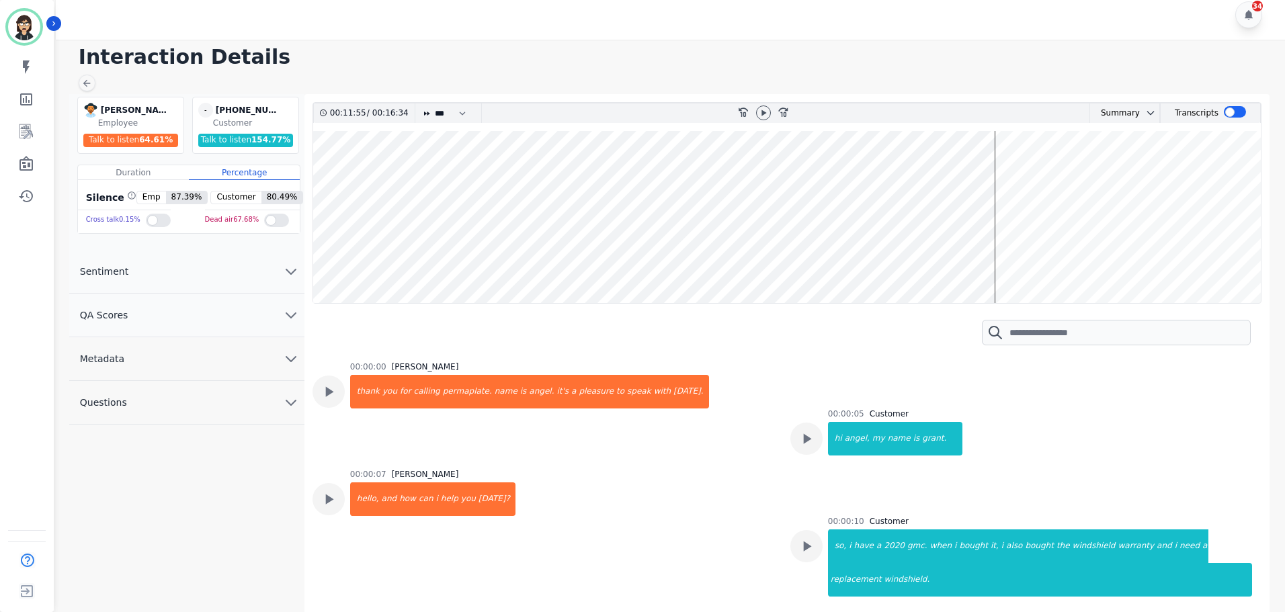
scroll to position [8844, 0]
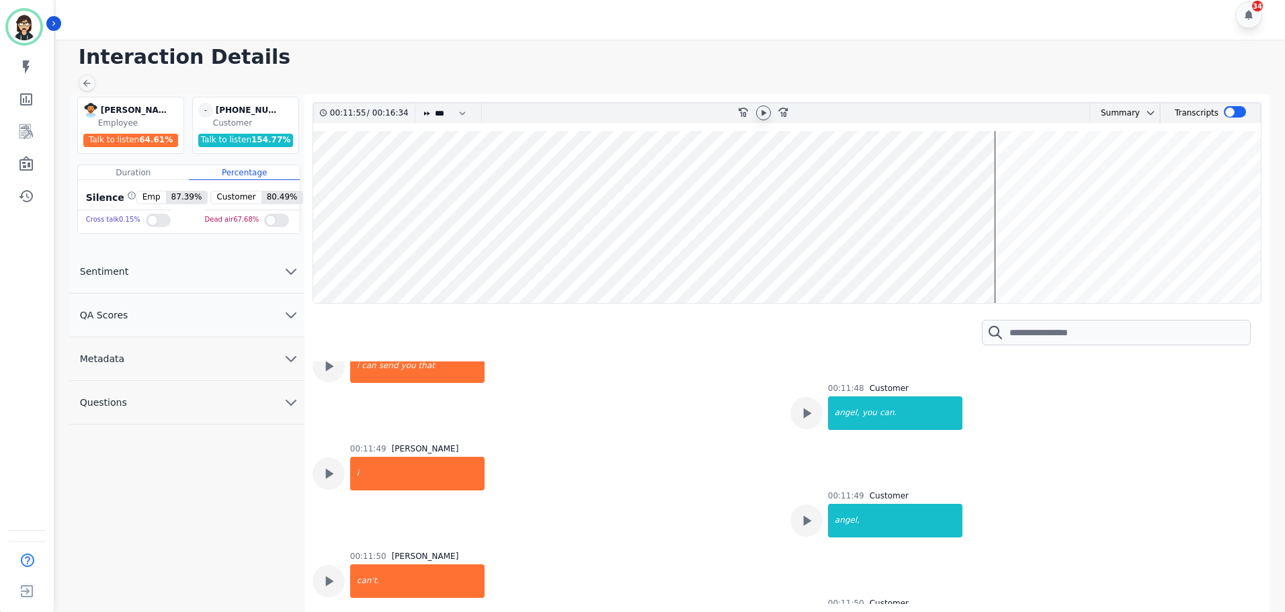
click at [766, 115] on icon at bounding box center [763, 113] width 11 height 11
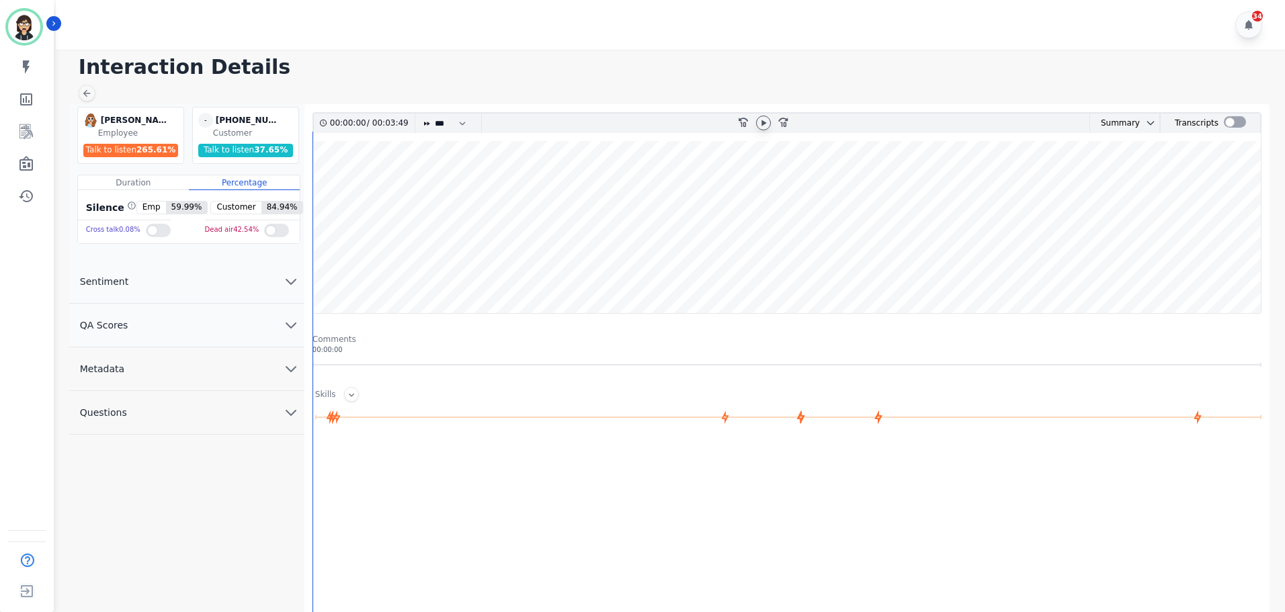
click at [764, 118] on icon at bounding box center [763, 123] width 11 height 11
click at [411, 172] on wave at bounding box center [787, 227] width 948 height 172
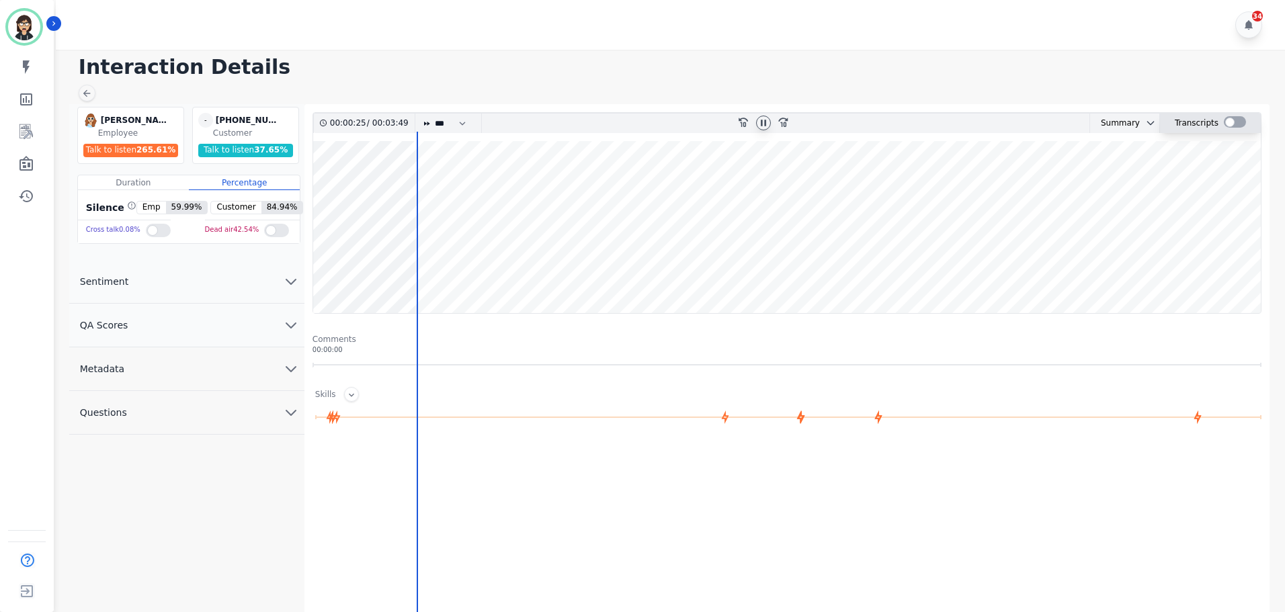
click at [1230, 126] on div at bounding box center [1235, 121] width 22 height 11
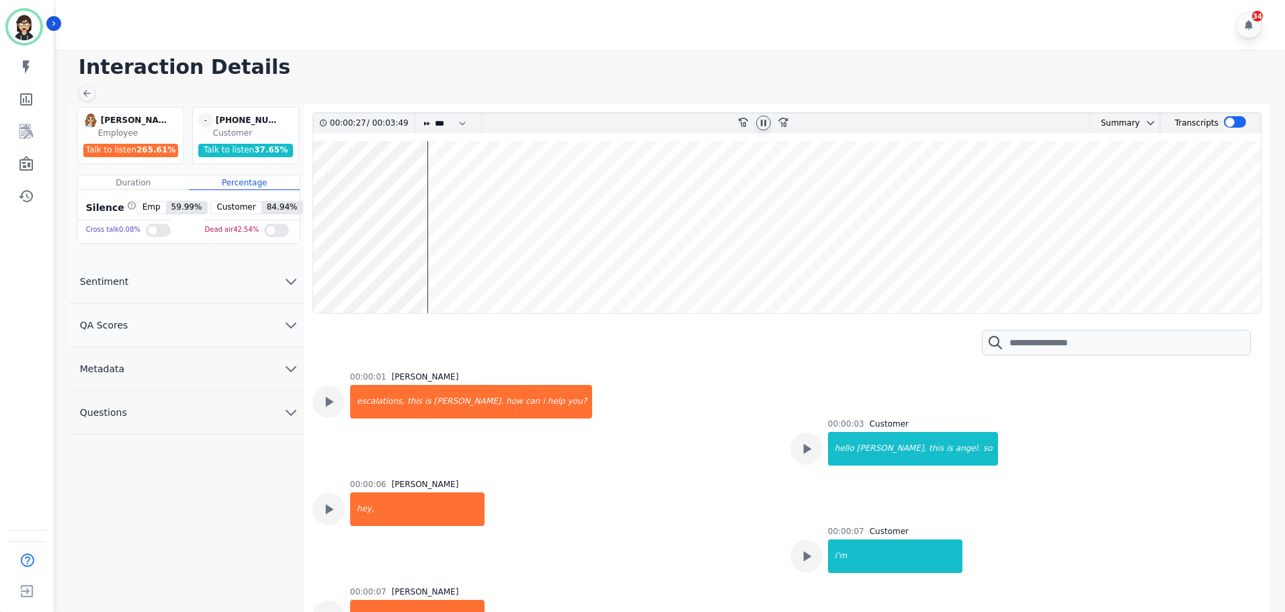
click at [493, 185] on wave at bounding box center [787, 227] width 948 height 172
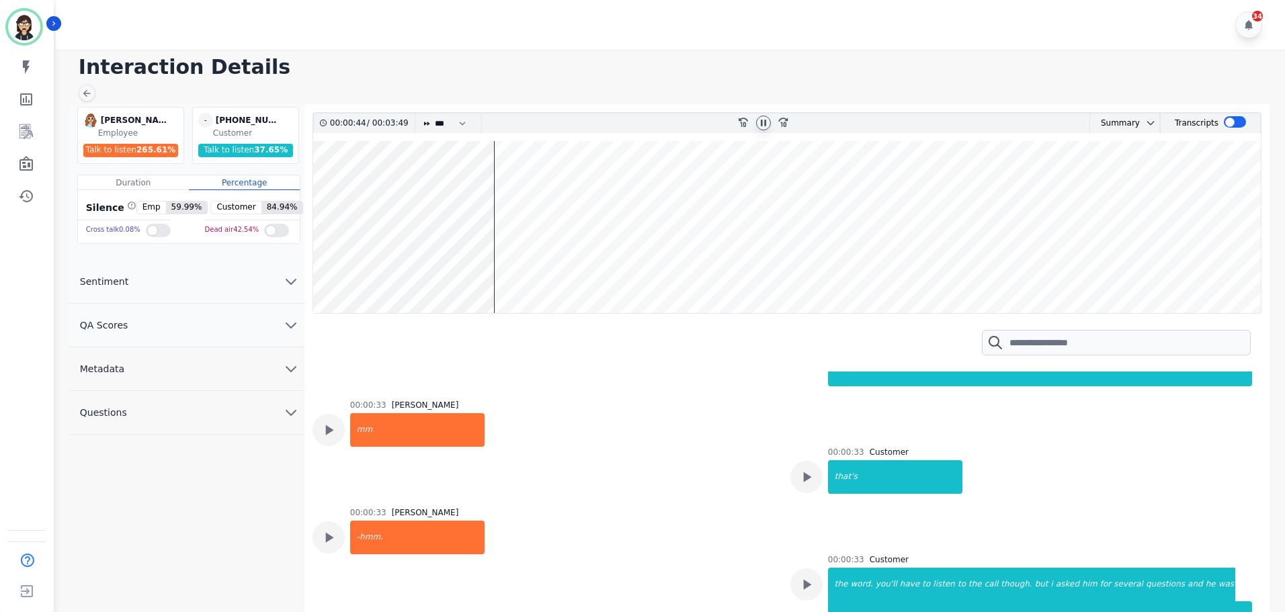
scroll to position [636, 0]
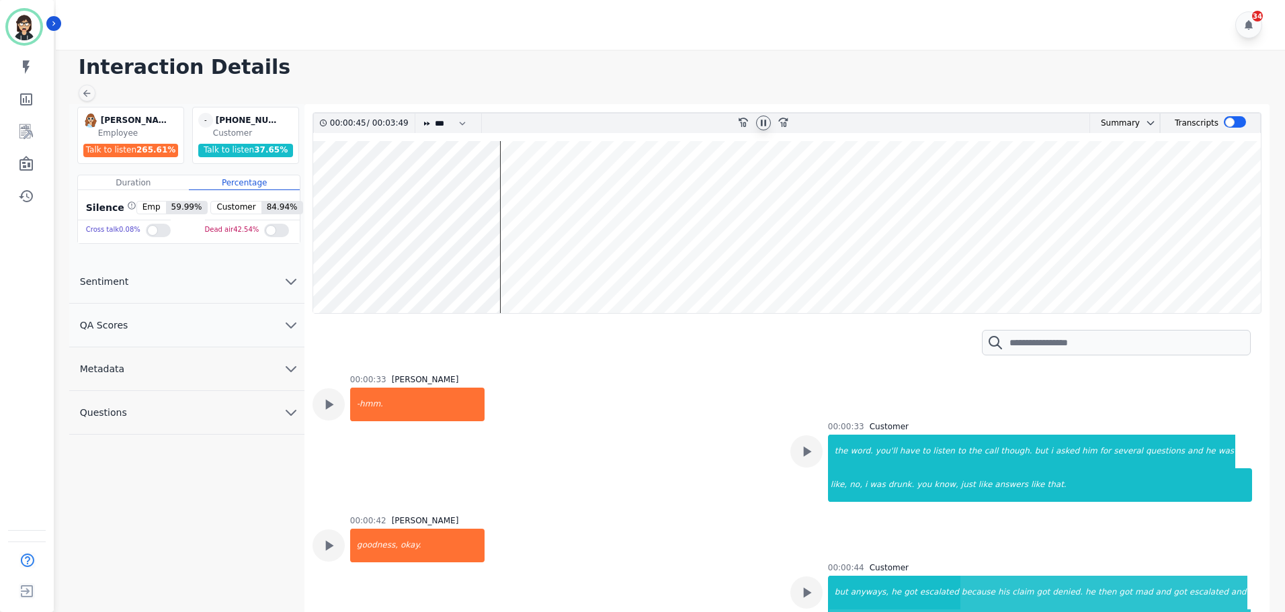
click at [576, 179] on wave at bounding box center [787, 227] width 948 height 172
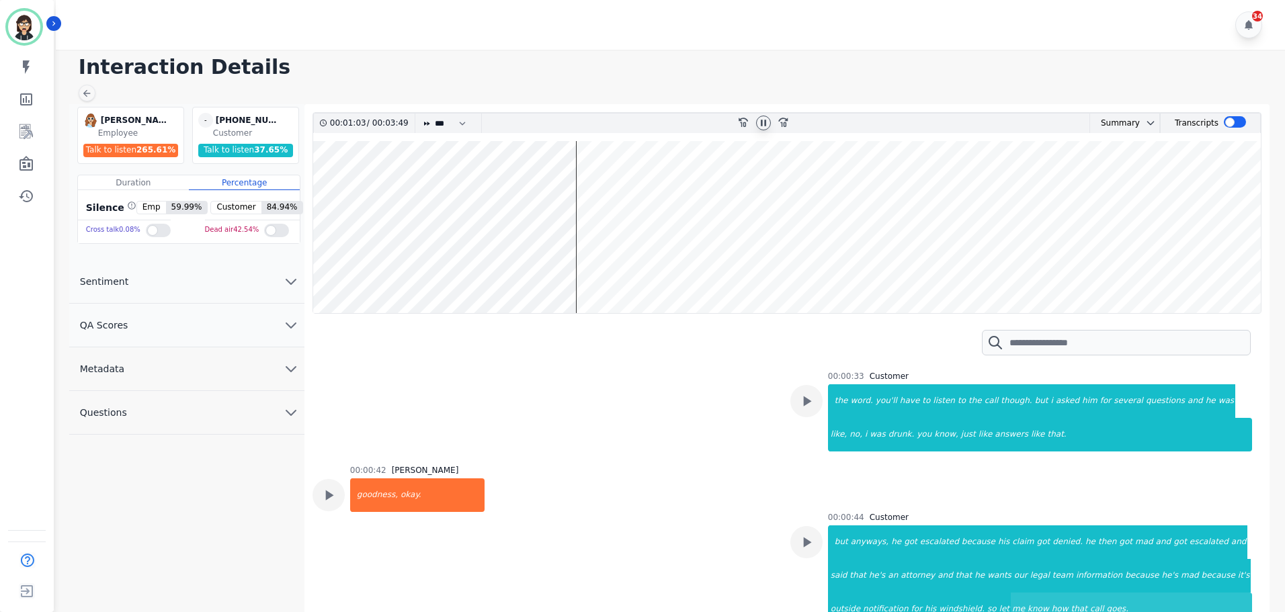
scroll to position [694, 0]
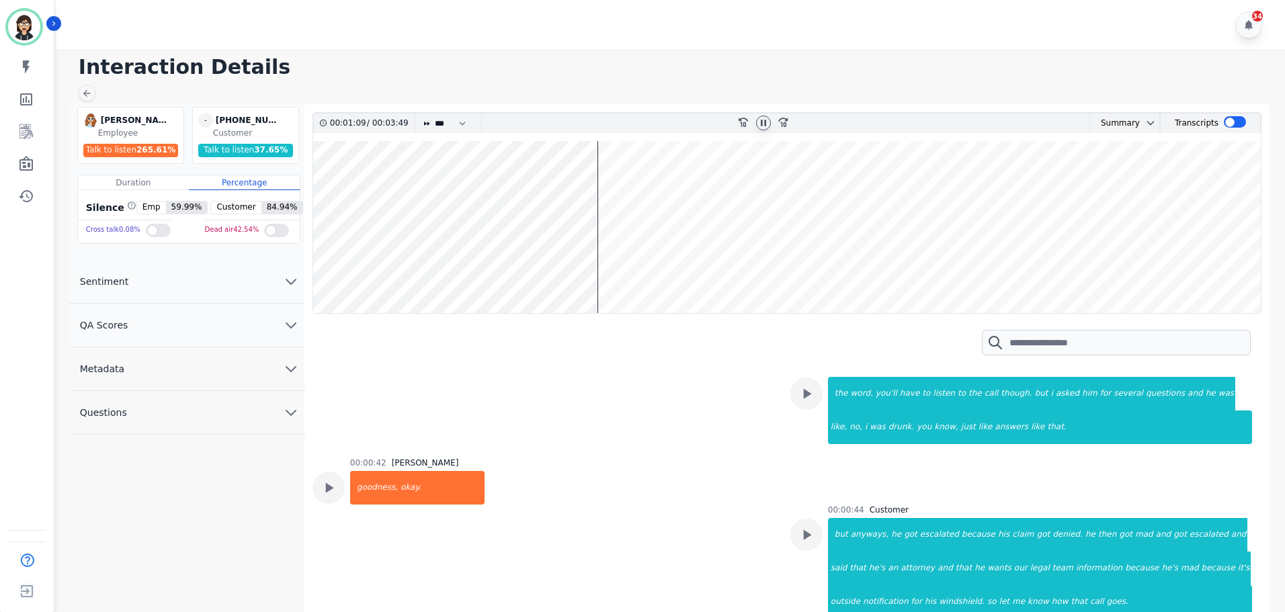
drag, startPoint x: 606, startPoint y: 193, endPoint x: 604, endPoint y: 222, distance: 28.9
click at [604, 222] on wave at bounding box center [787, 227] width 948 height 172
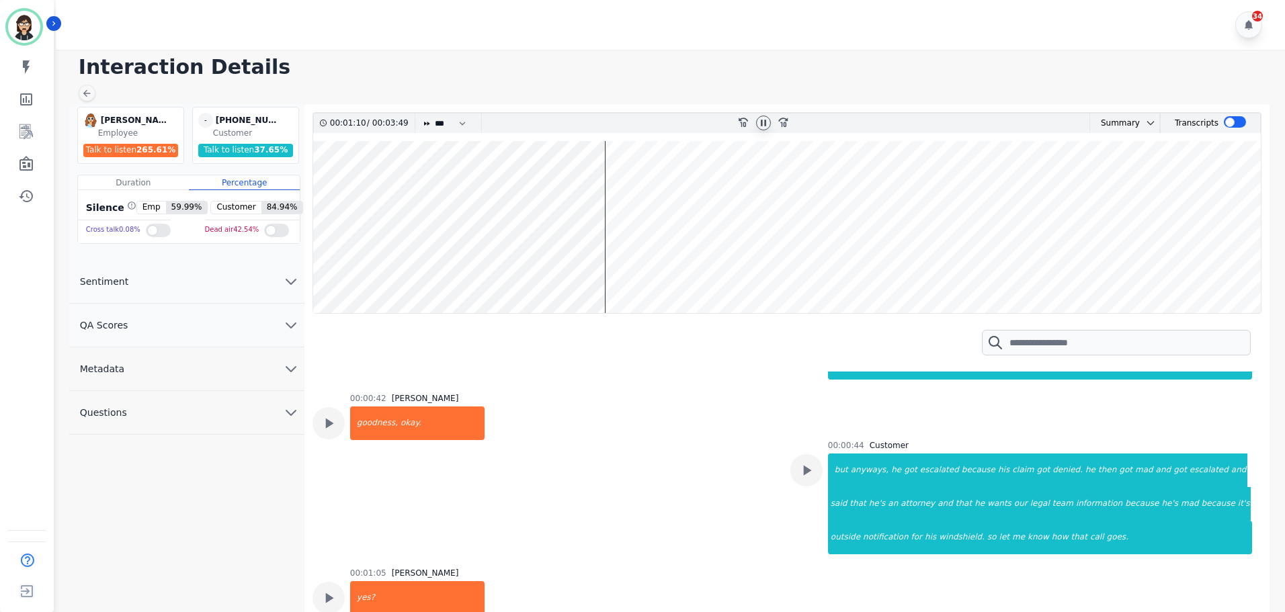
scroll to position [809, 0]
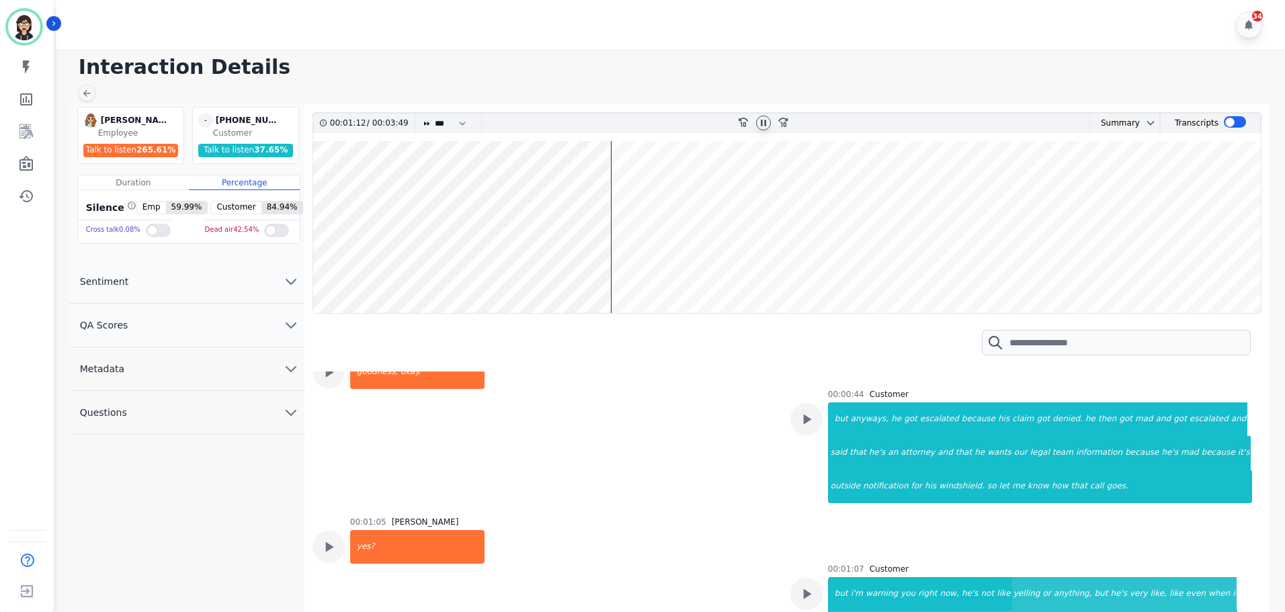
click at [619, 181] on wave at bounding box center [787, 227] width 948 height 172
click at [645, 177] on wave at bounding box center [787, 227] width 948 height 172
click at [682, 177] on wave at bounding box center [787, 227] width 948 height 172
click at [711, 177] on wave at bounding box center [787, 227] width 948 height 172
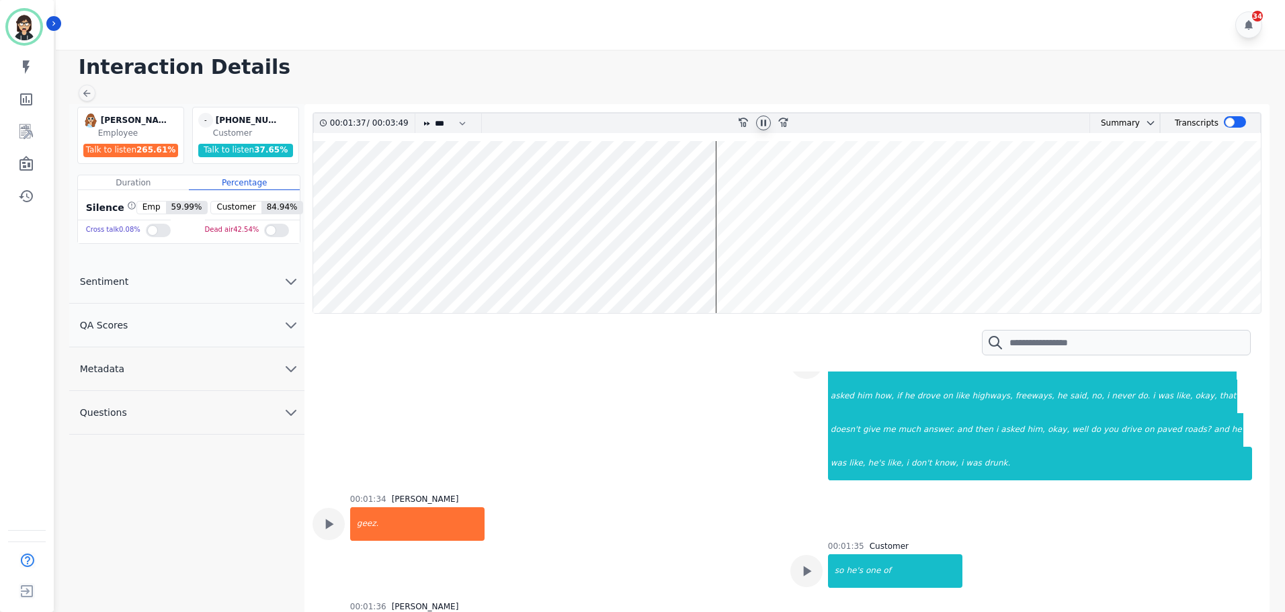
click at [729, 188] on wave at bounding box center [787, 227] width 948 height 172
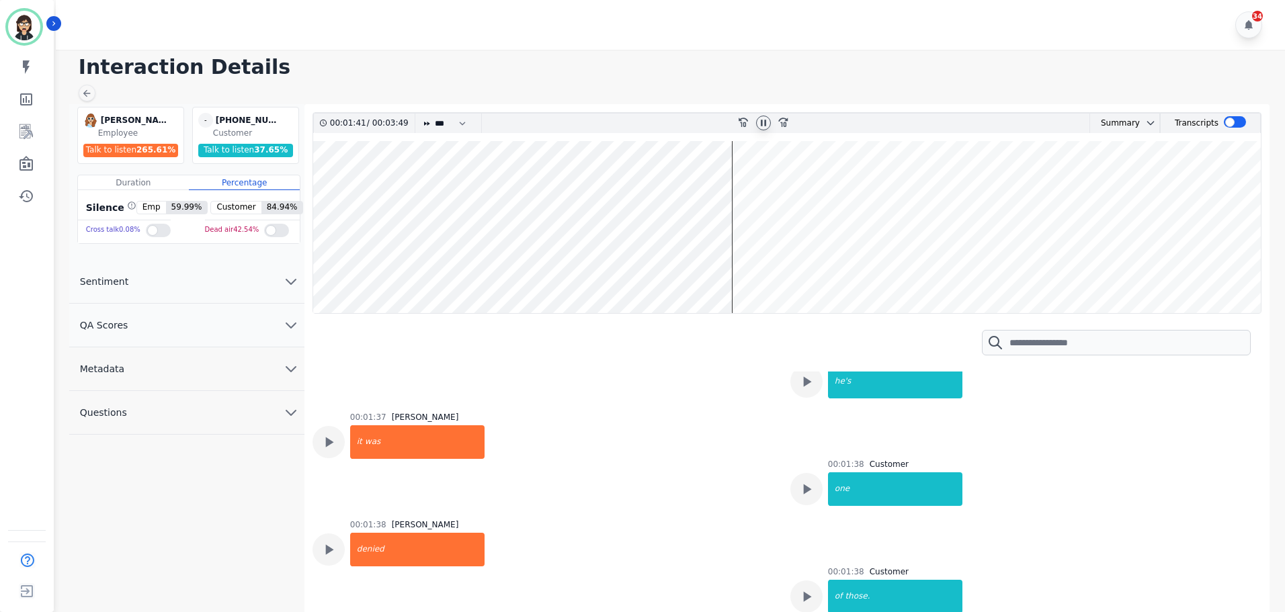
click at [740, 181] on wave at bounding box center [787, 227] width 948 height 172
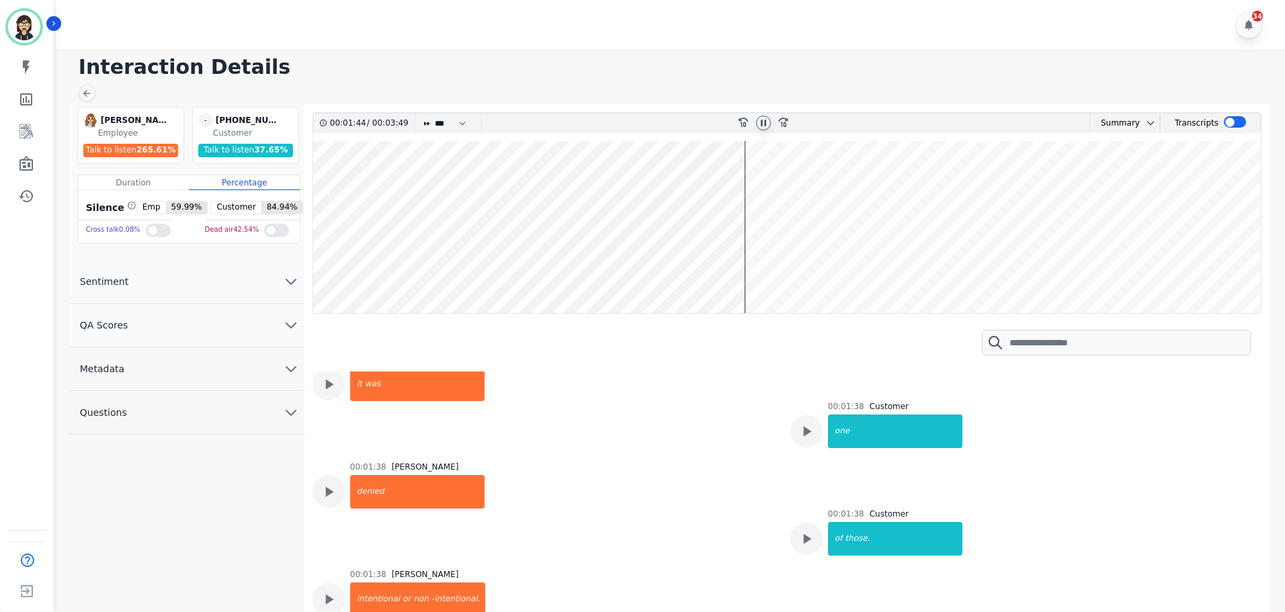
click at [807, 181] on wave at bounding box center [787, 227] width 948 height 172
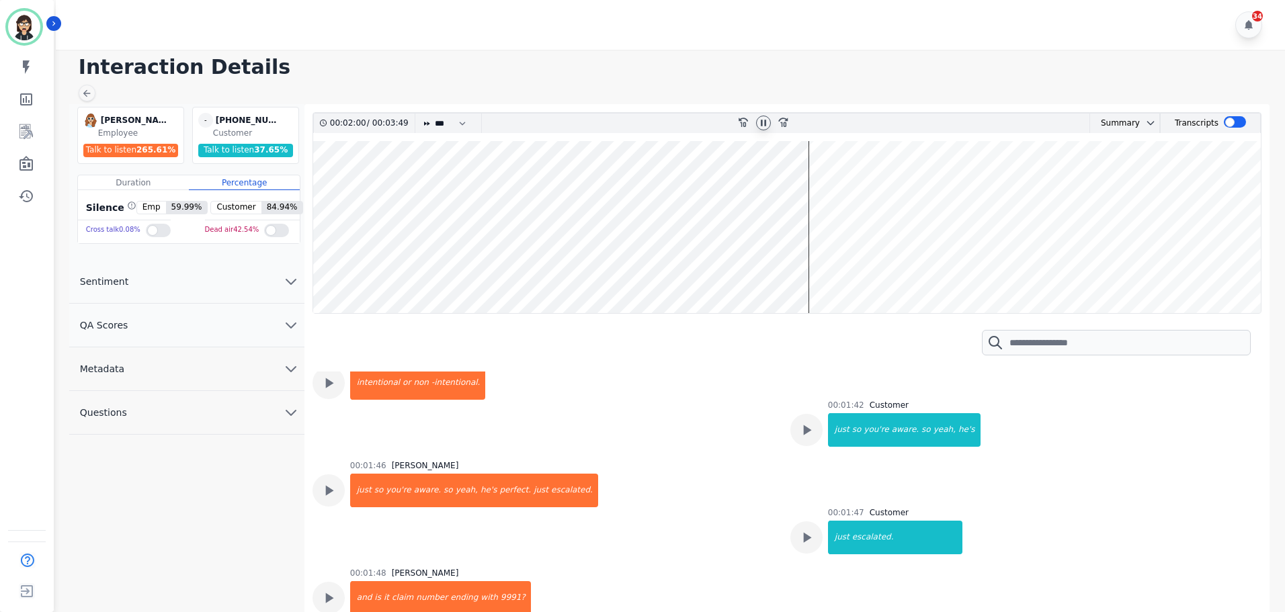
scroll to position [1850, 0]
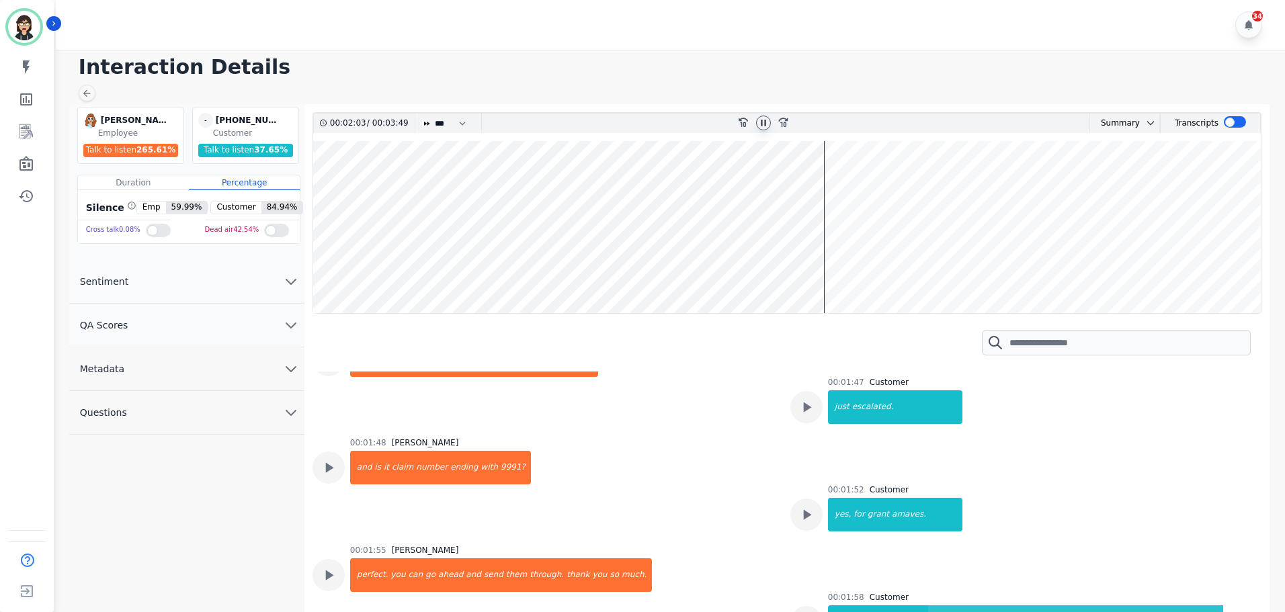
click at [838, 185] on wave at bounding box center [787, 227] width 948 height 172
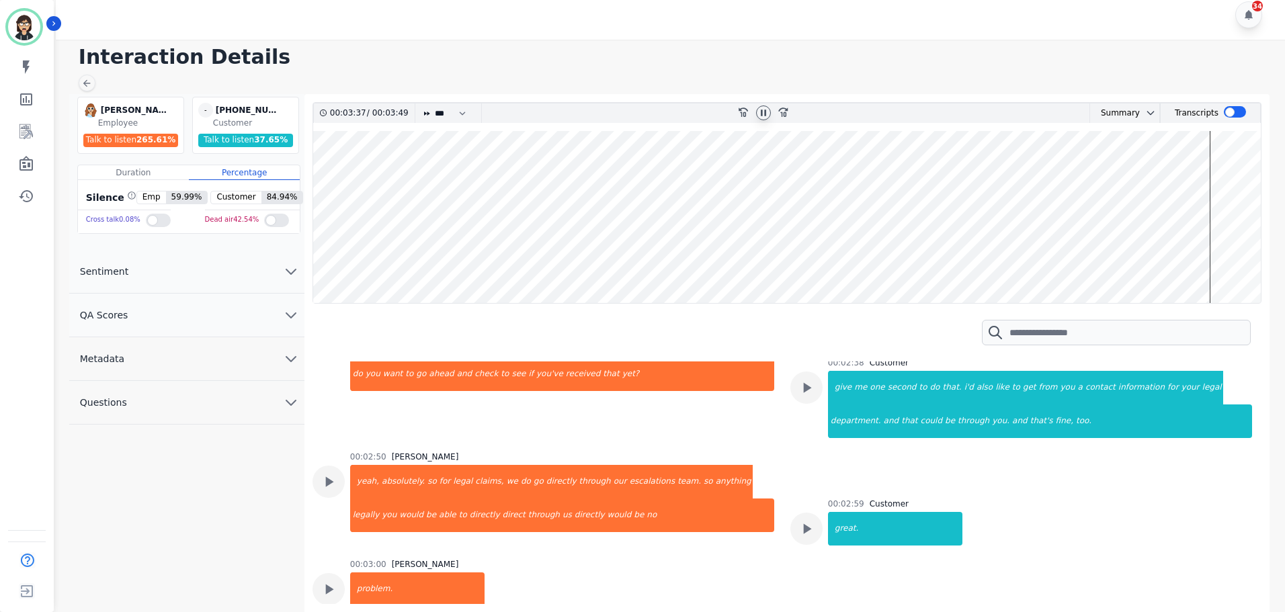
scroll to position [2551, 0]
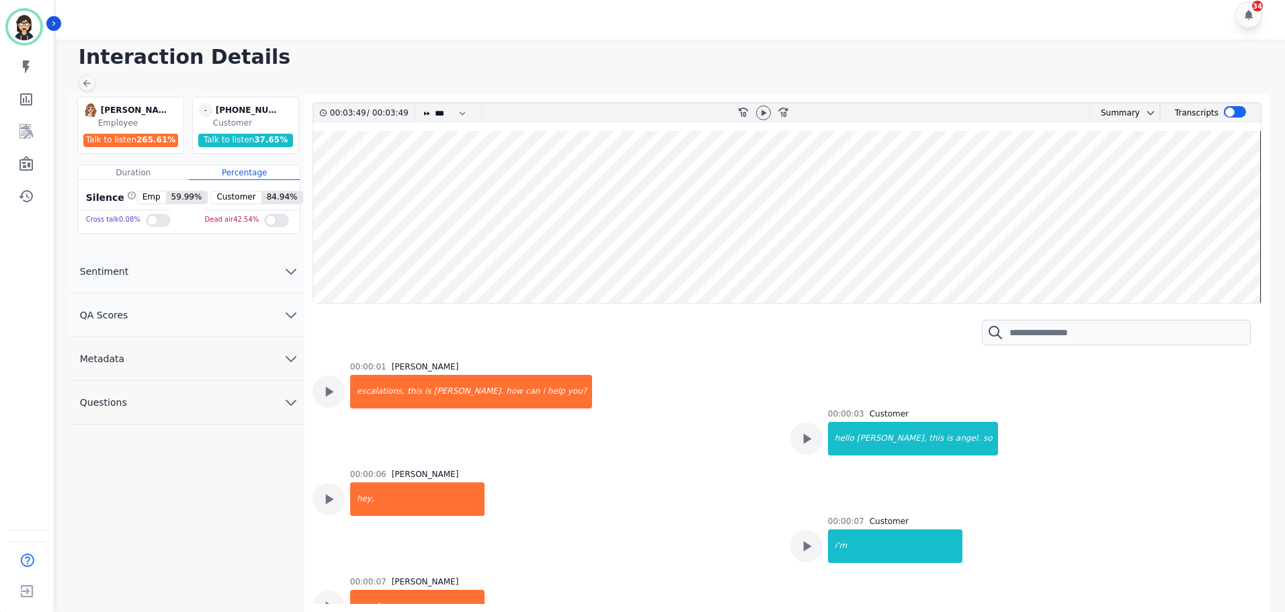
scroll to position [2551, 0]
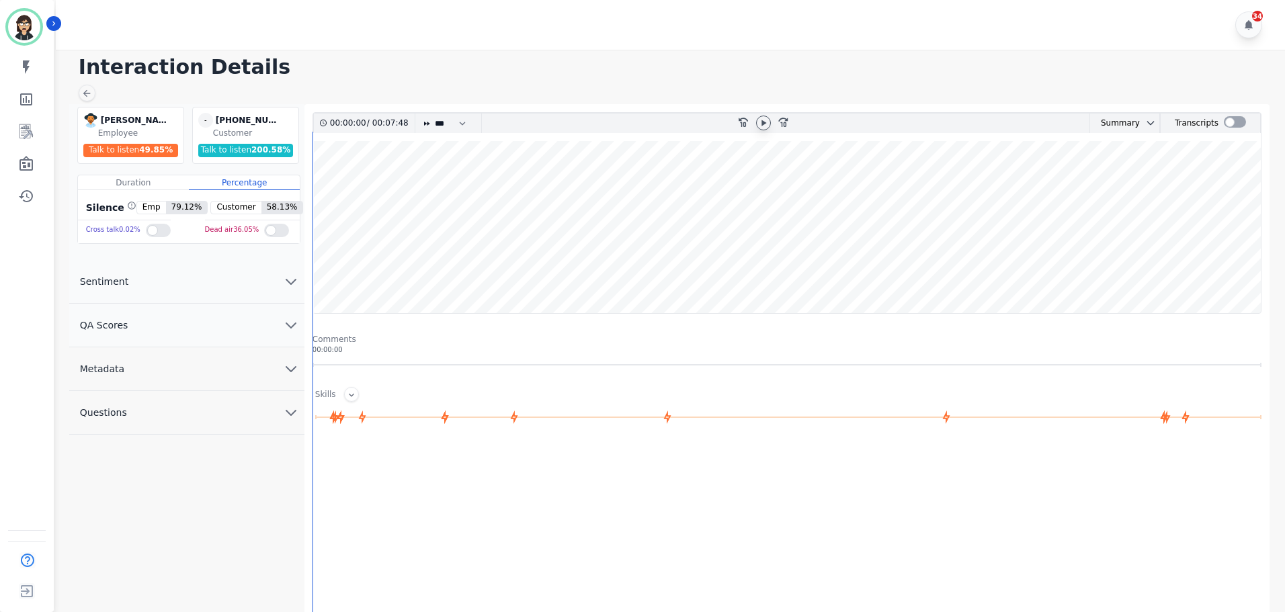
click at [763, 118] on icon at bounding box center [763, 123] width 11 height 11
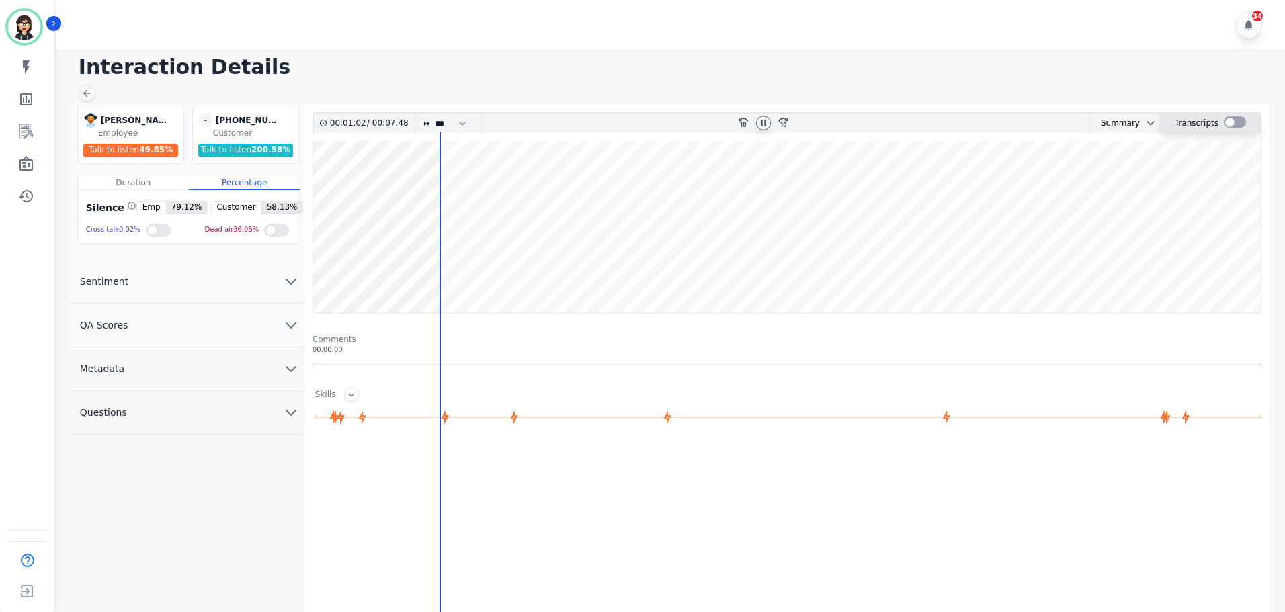
click at [1227, 122] on div at bounding box center [1235, 121] width 22 height 11
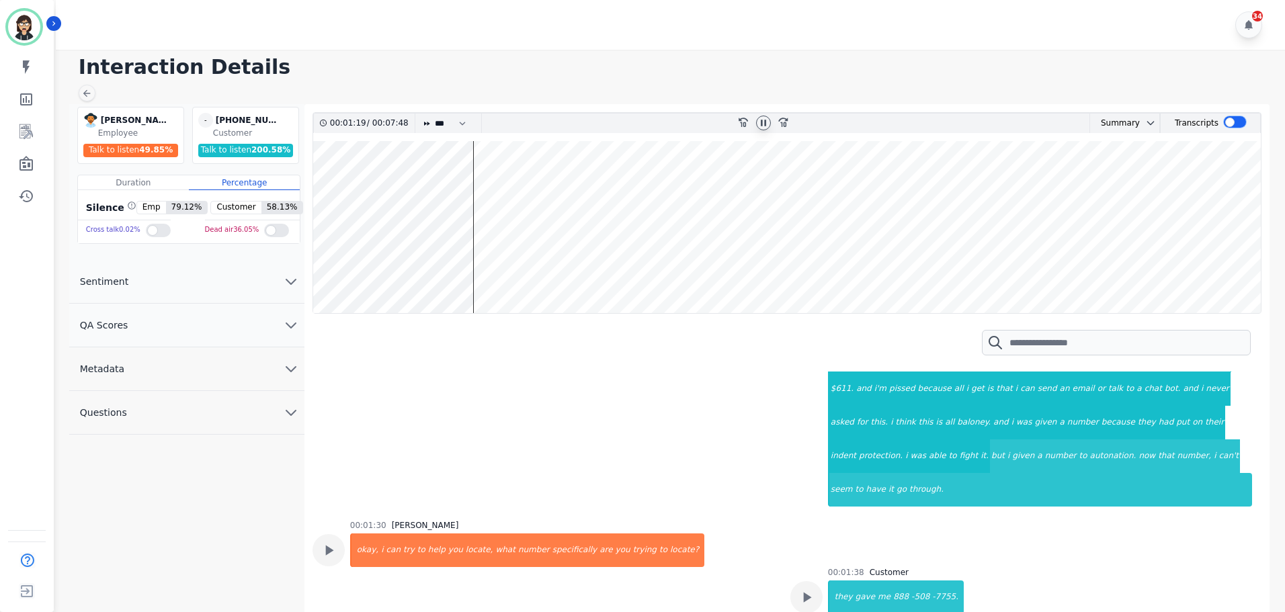
scroll to position [366, 0]
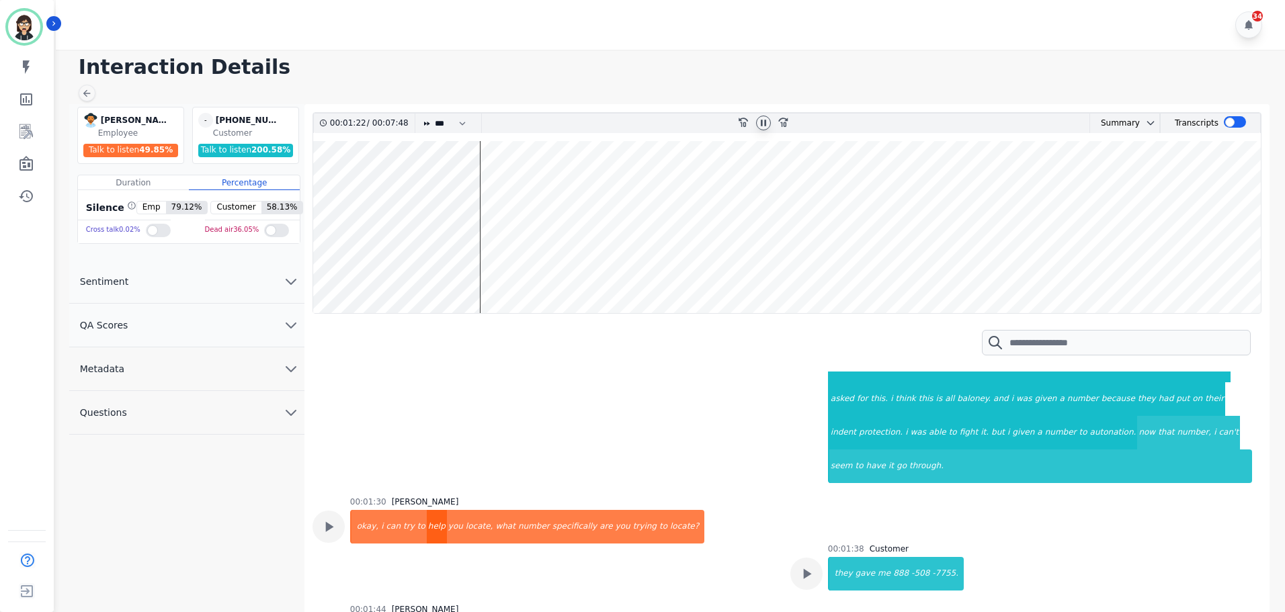
click at [427, 510] on div "help" at bounding box center [437, 527] width 20 height 34
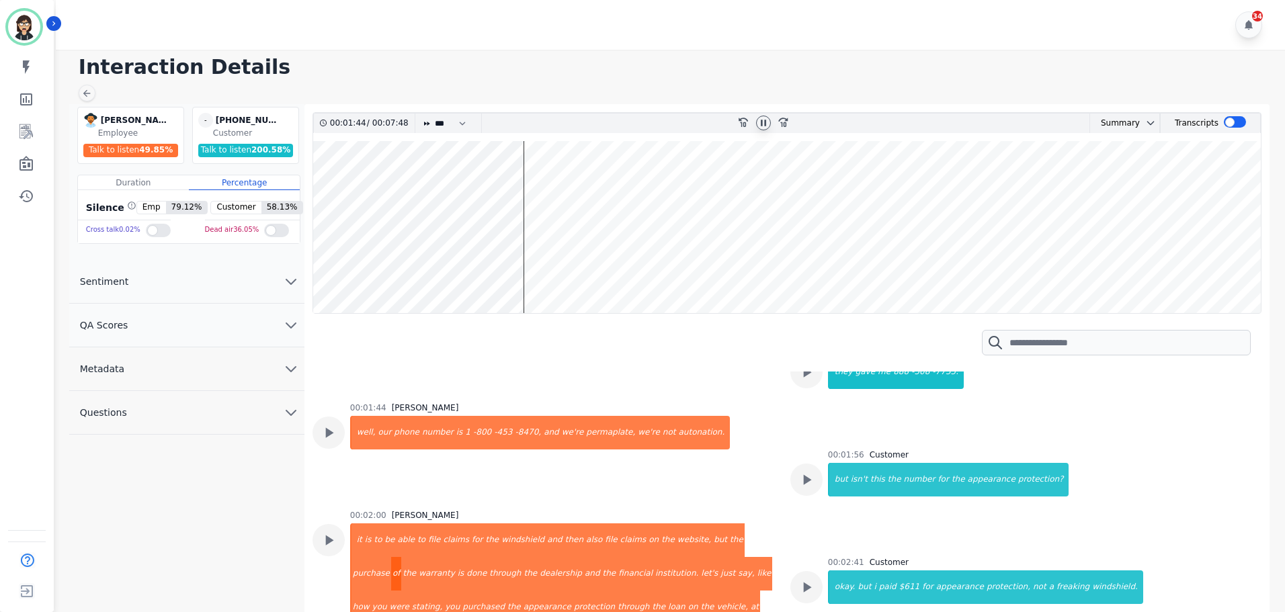
scroll to position [635, 0]
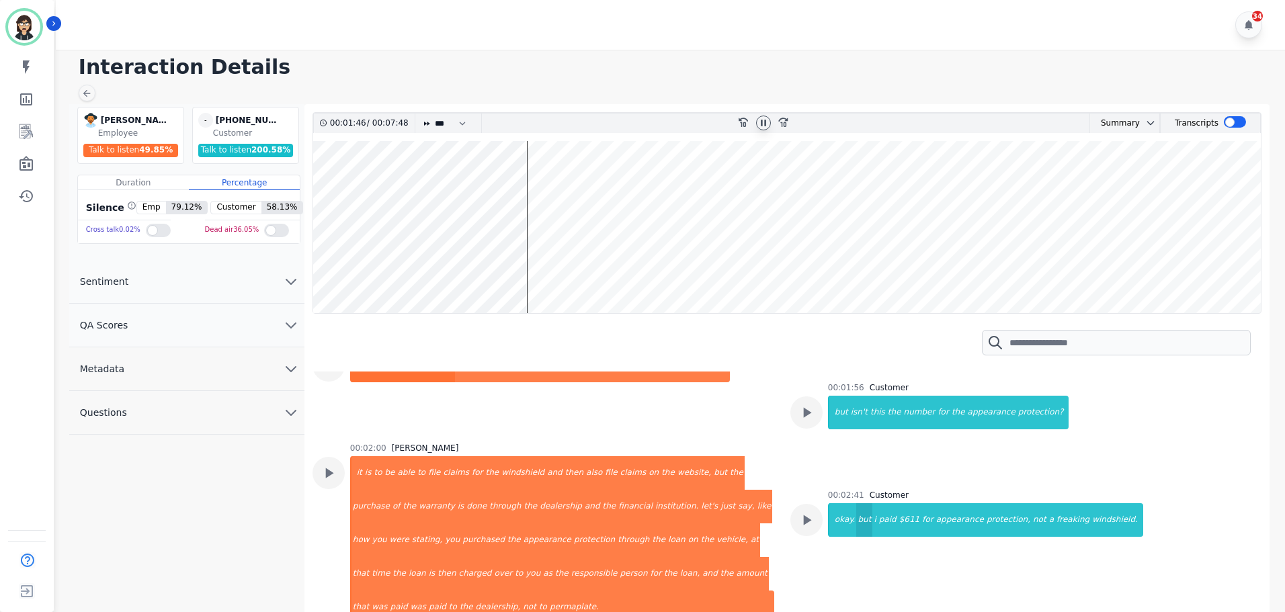
click at [856, 503] on div "but" at bounding box center [864, 520] width 16 height 34
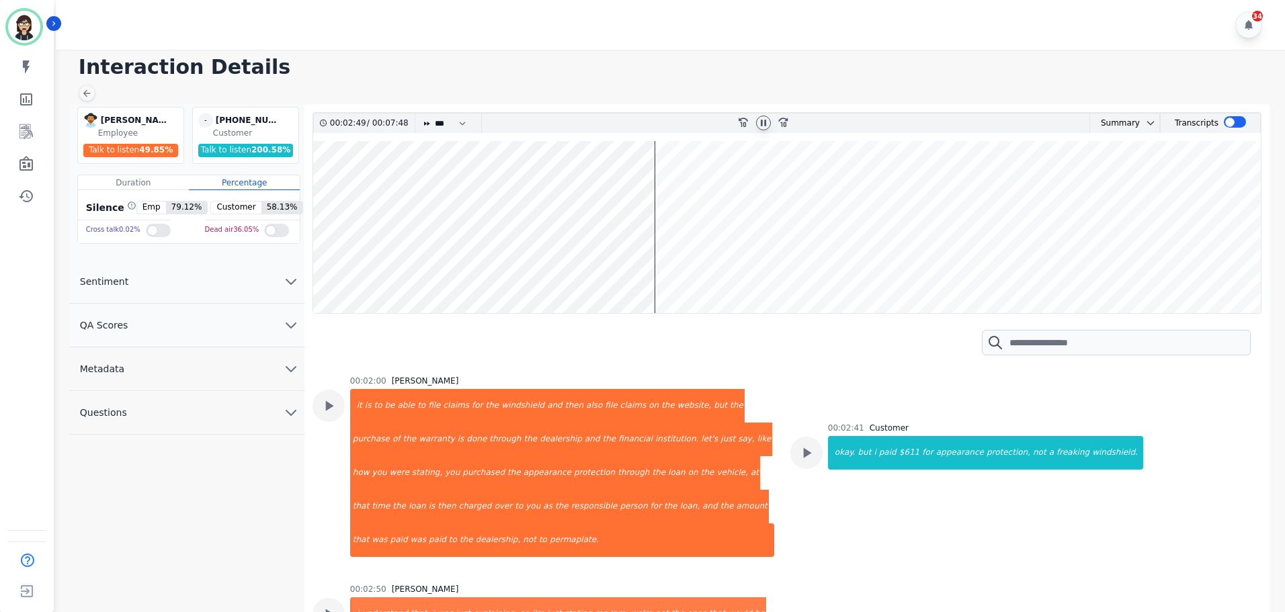
scroll to position [836, 0]
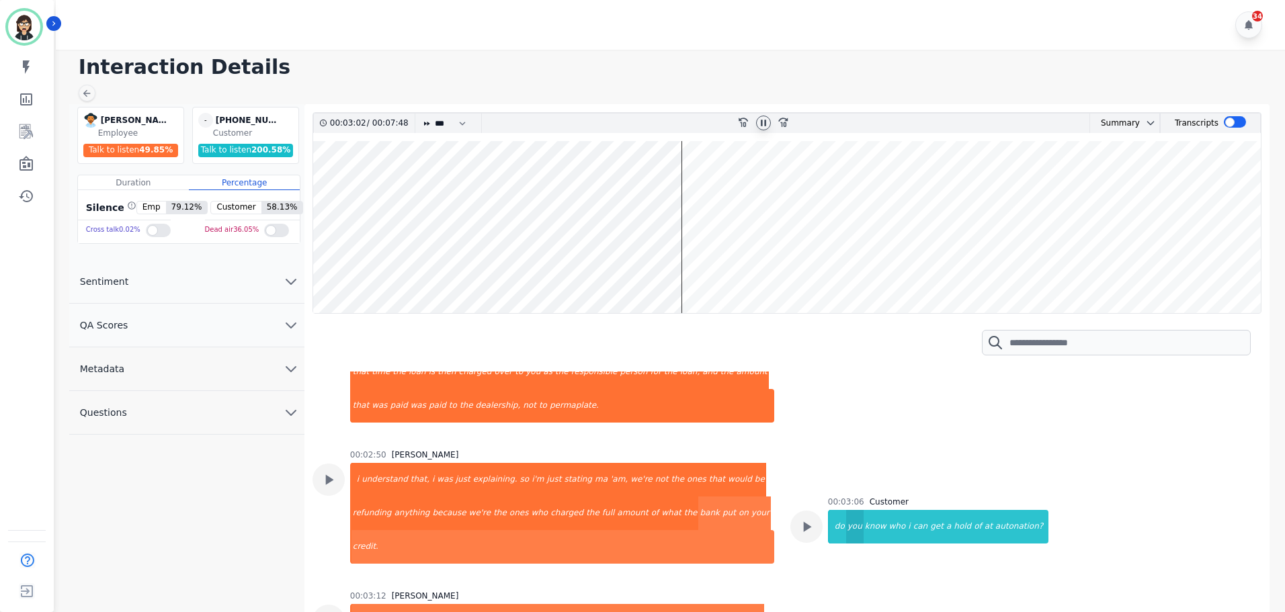
click at [848, 510] on div "you" at bounding box center [854, 527] width 17 height 34
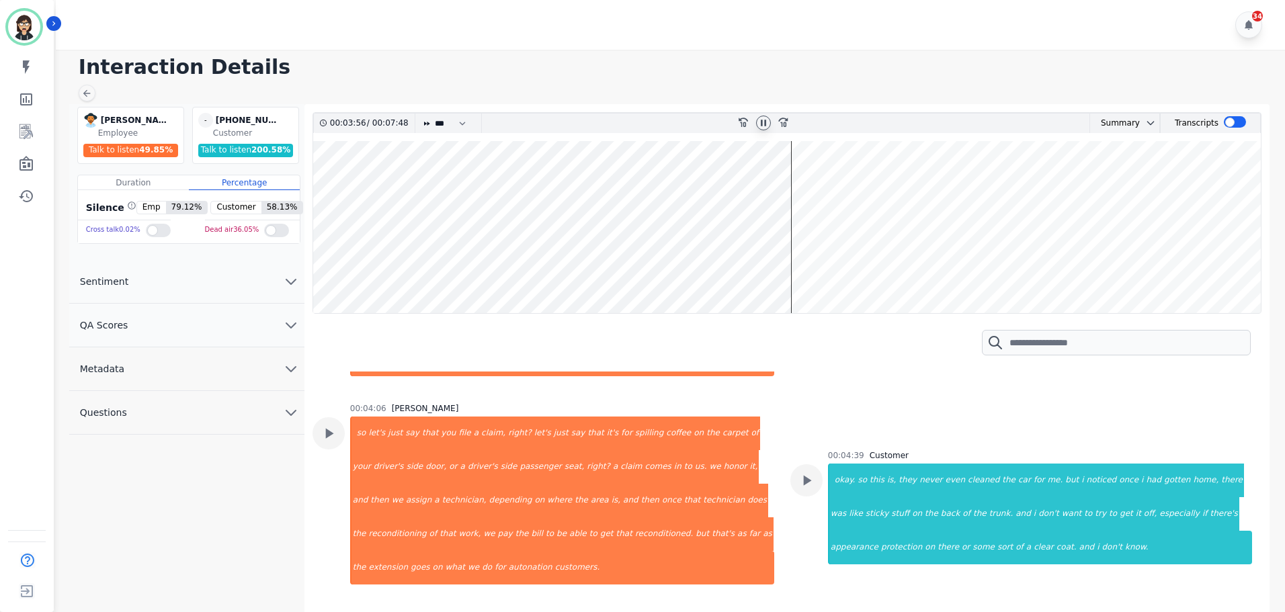
scroll to position [1307, 0]
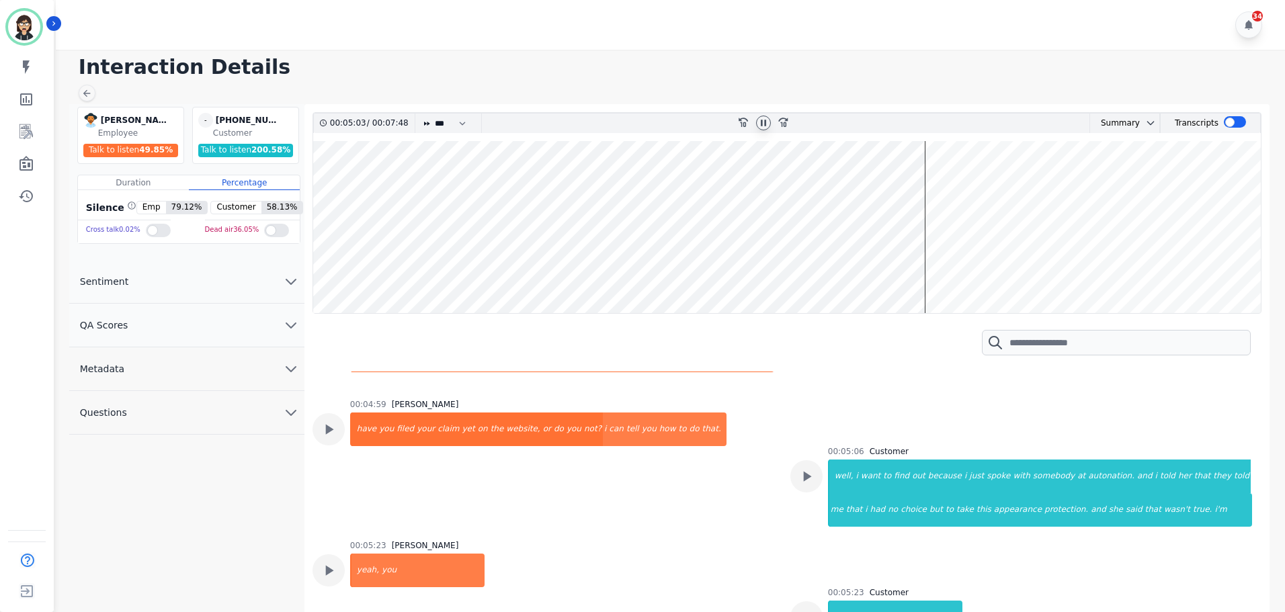
scroll to position [1576, 0]
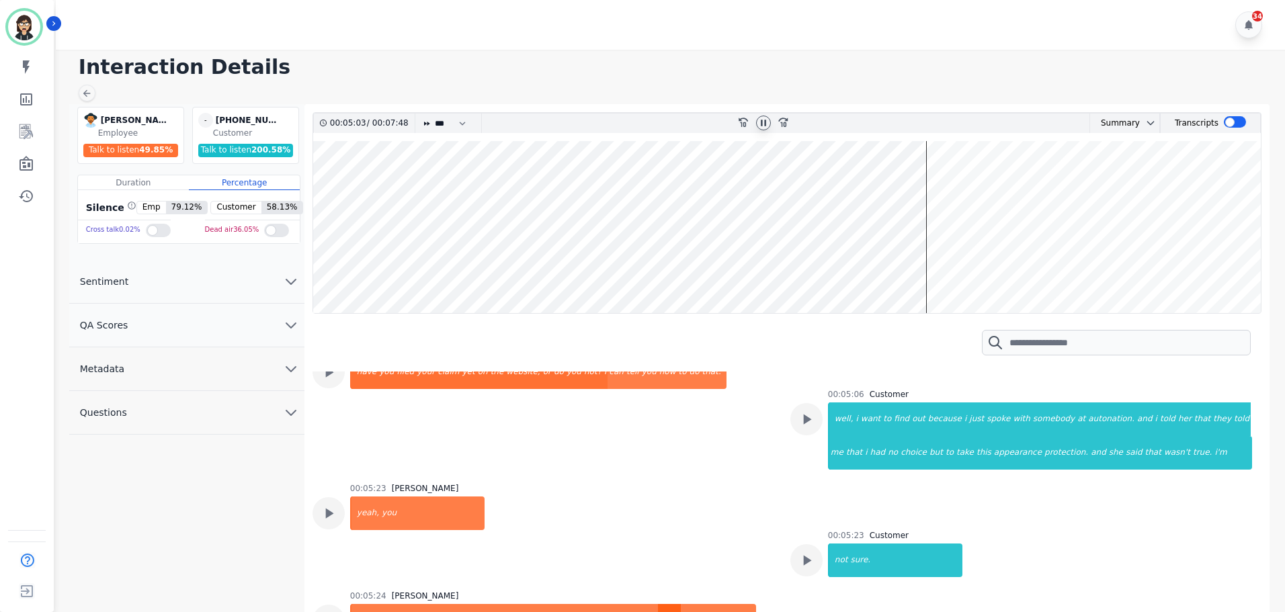
click at [658, 604] on div "want" at bounding box center [669, 621] width 22 height 34
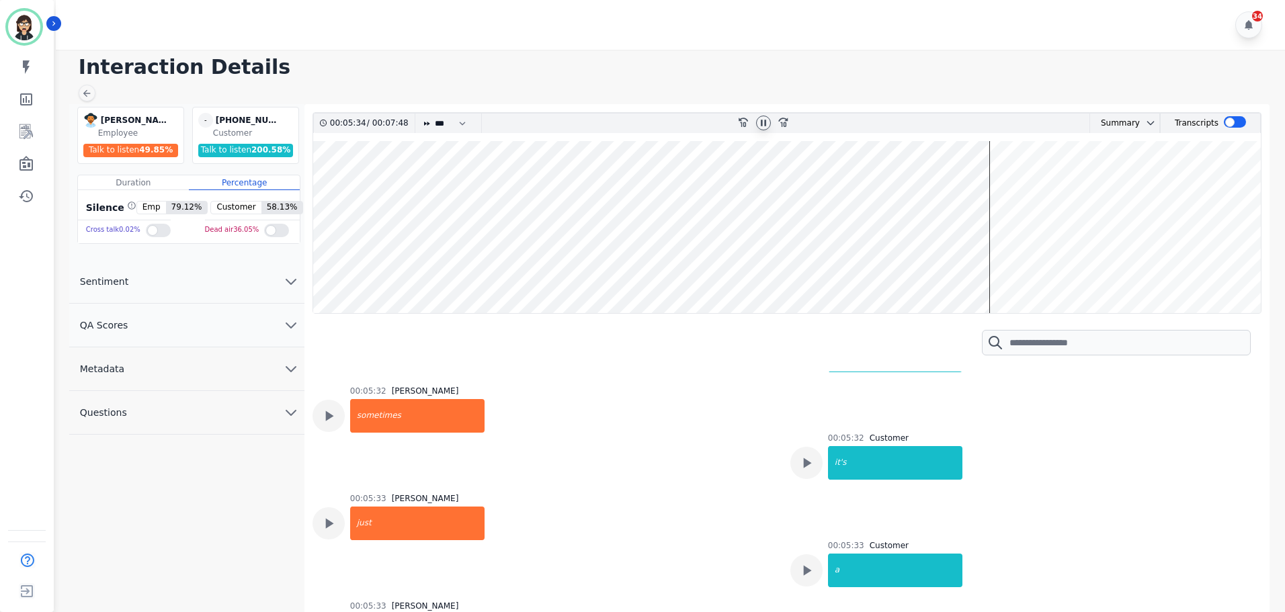
scroll to position [1912, 0]
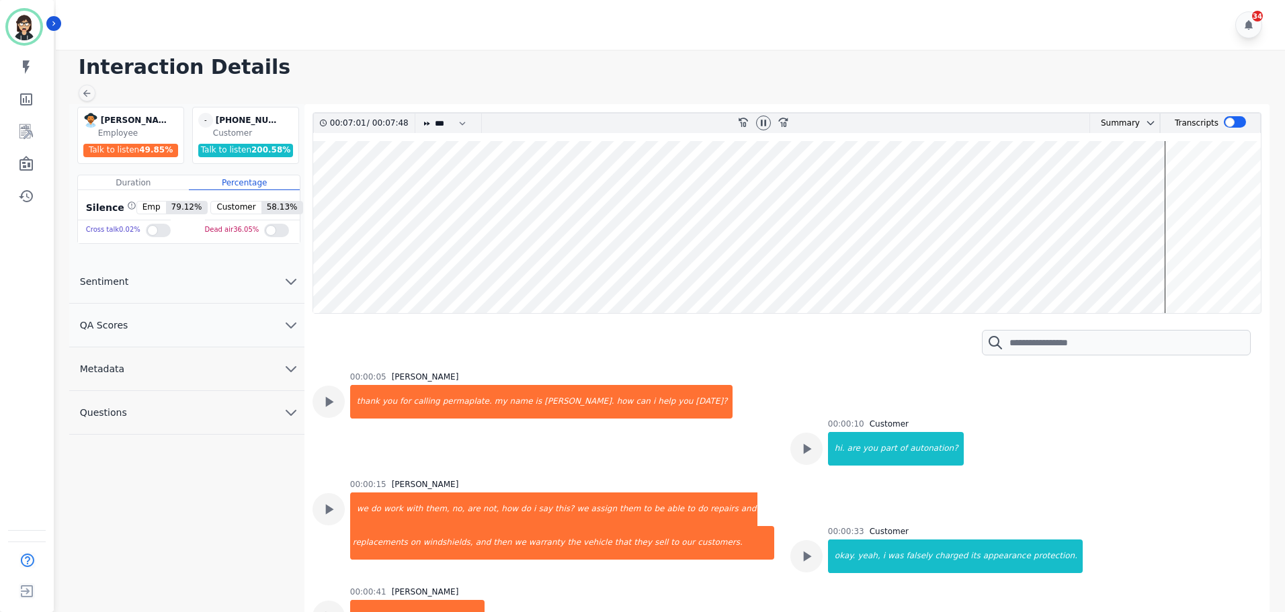
scroll to position [2785, 0]
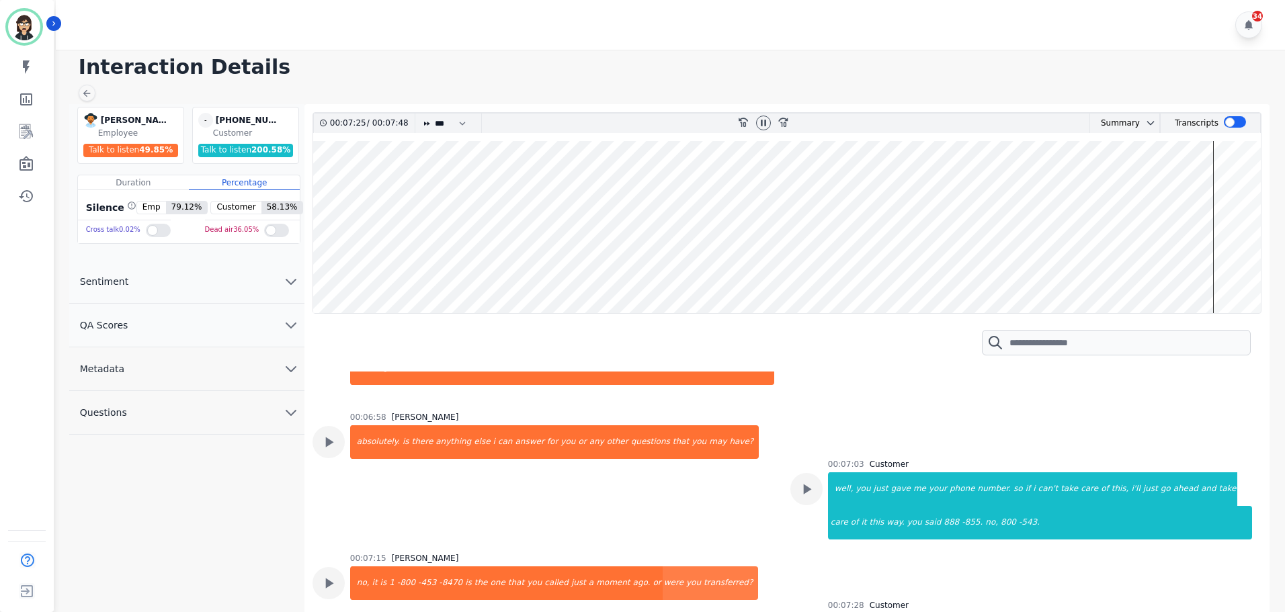
scroll to position [2927, 0]
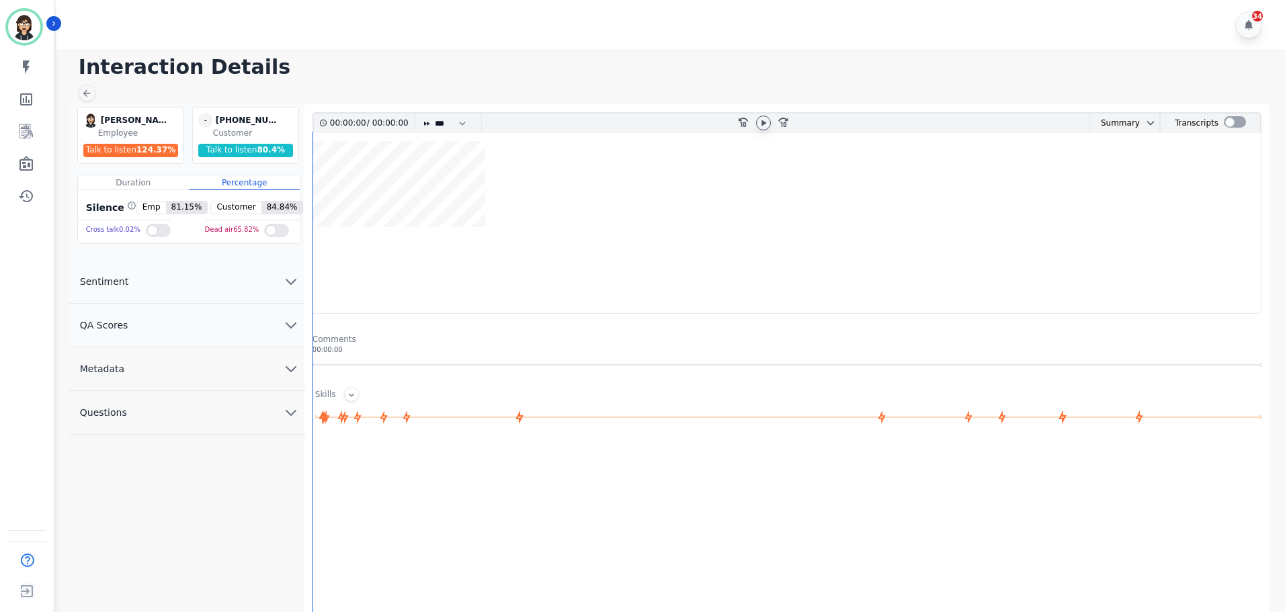
click at [761, 124] on icon at bounding box center [763, 123] width 11 height 11
click at [329, 189] on wave at bounding box center [787, 227] width 948 height 172
click at [770, 127] on div at bounding box center [764, 123] width 20 height 19
click at [770, 126] on div at bounding box center [763, 123] width 15 height 15
click at [863, 183] on wave at bounding box center [787, 227] width 948 height 172
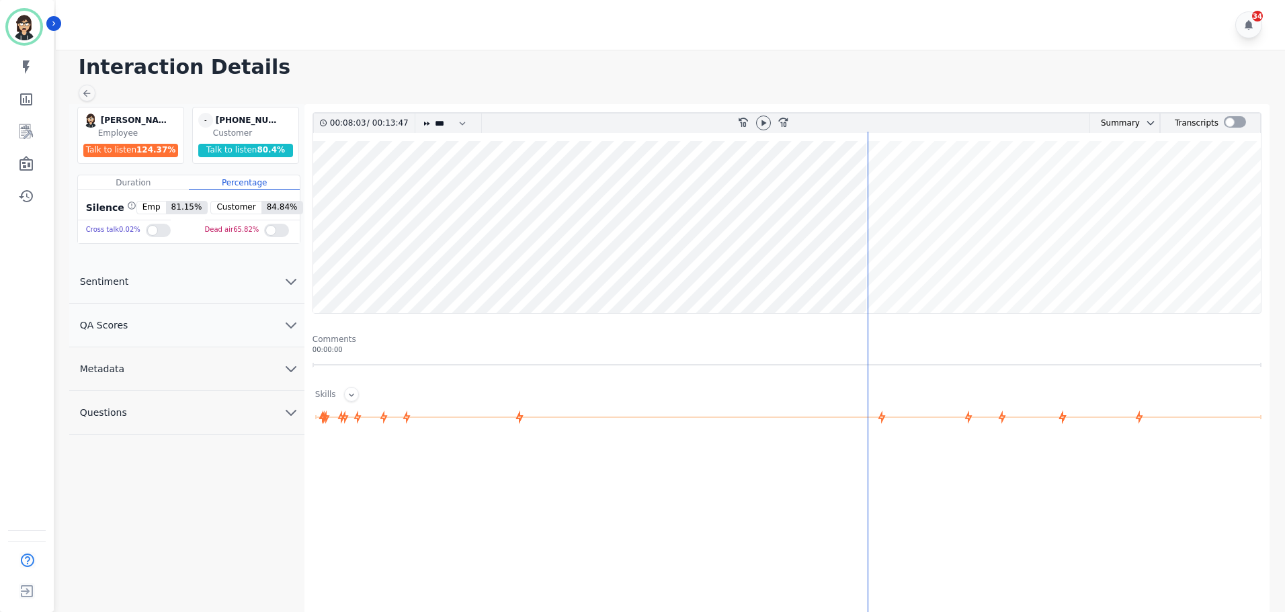
click at [903, 185] on wave at bounding box center [787, 227] width 948 height 172
click at [1028, 177] on wave at bounding box center [787, 227] width 948 height 172
click at [1153, 181] on wave at bounding box center [787, 227] width 948 height 172
click at [1215, 178] on wave at bounding box center [787, 227] width 948 height 172
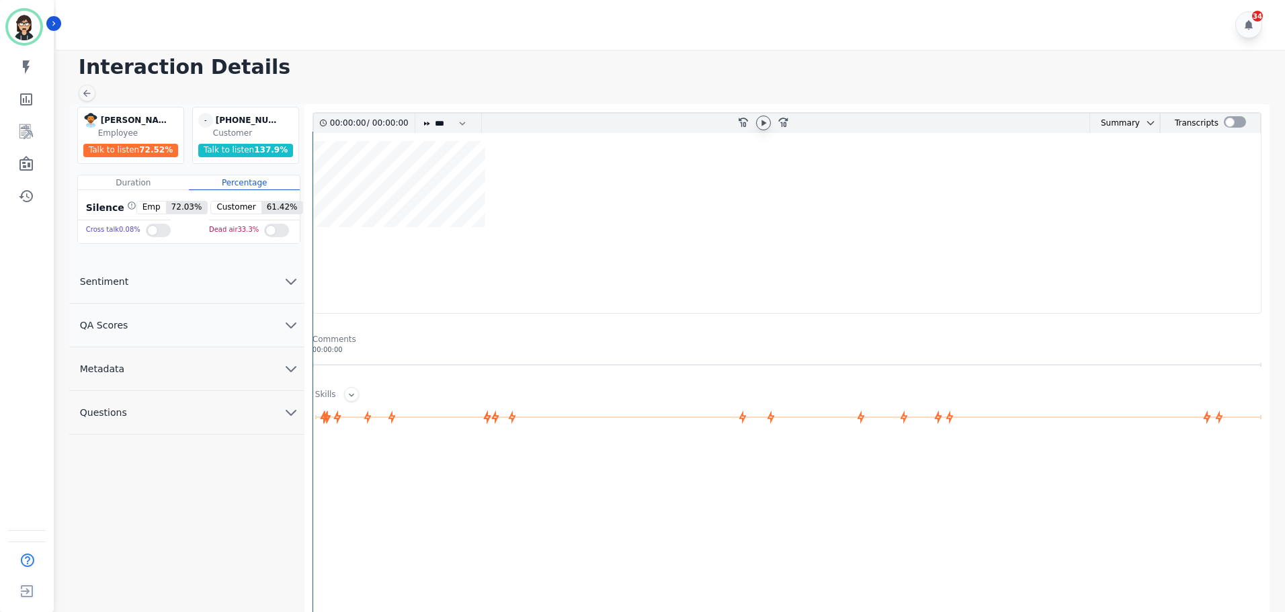
click at [758, 119] on icon at bounding box center [763, 123] width 11 height 11
click at [402, 186] on wave at bounding box center [787, 227] width 948 height 172
click at [1241, 119] on div at bounding box center [1235, 121] width 22 height 11
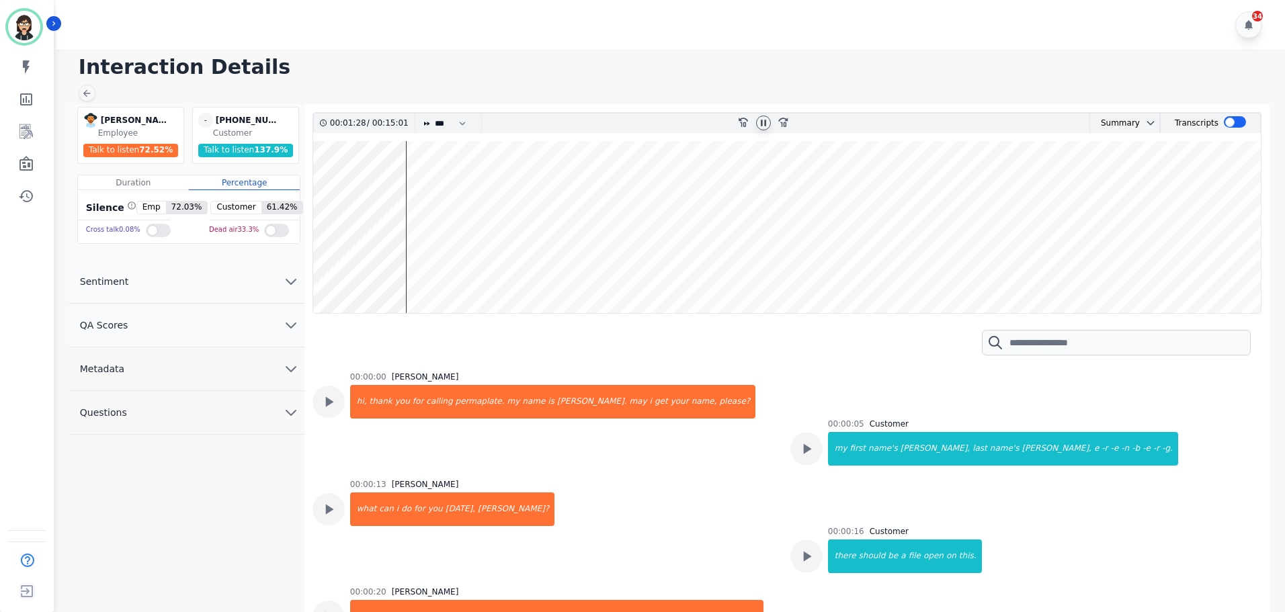
click at [378, 169] on wave at bounding box center [787, 227] width 948 height 172
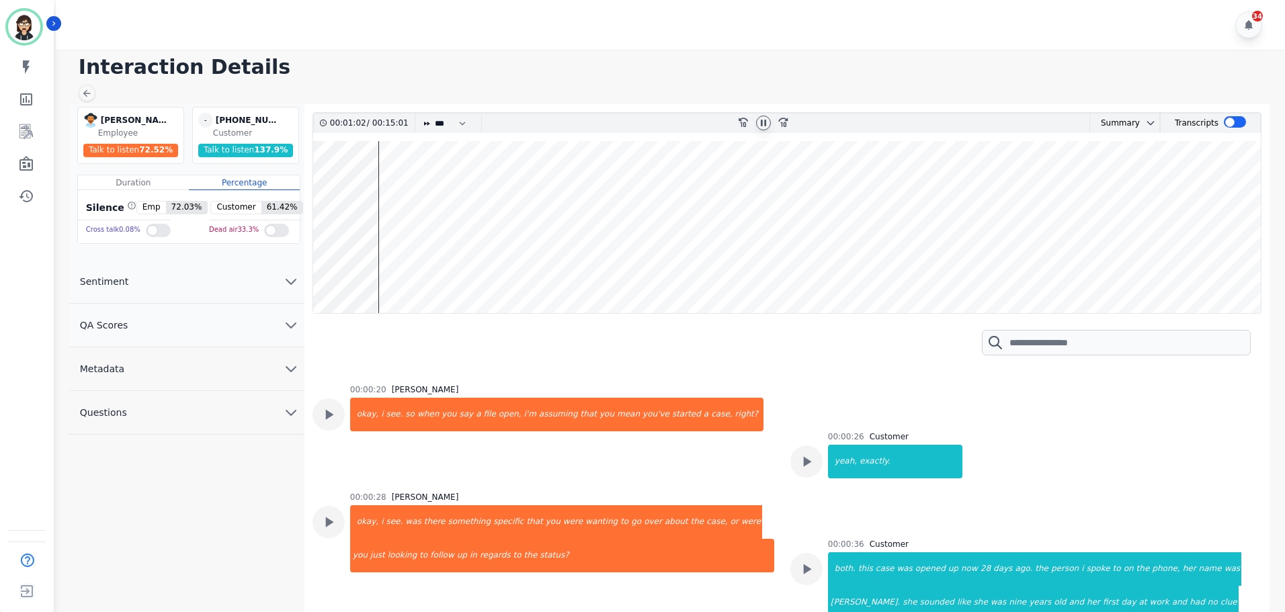
scroll to position [231, 0]
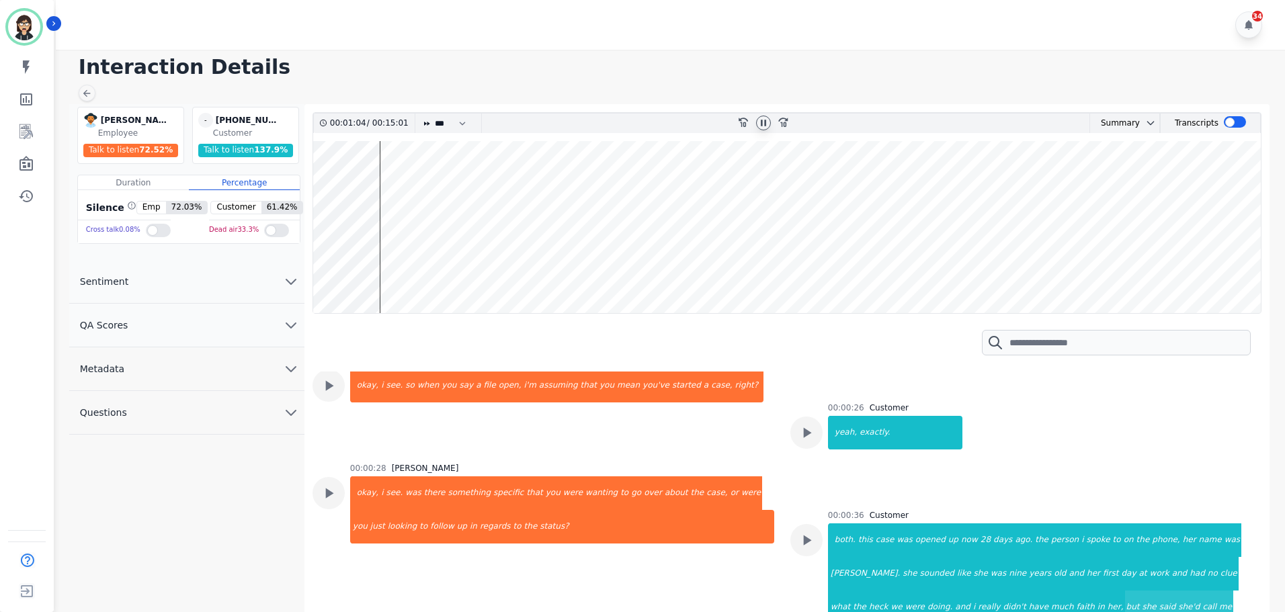
click at [360, 176] on wave at bounding box center [787, 227] width 948 height 172
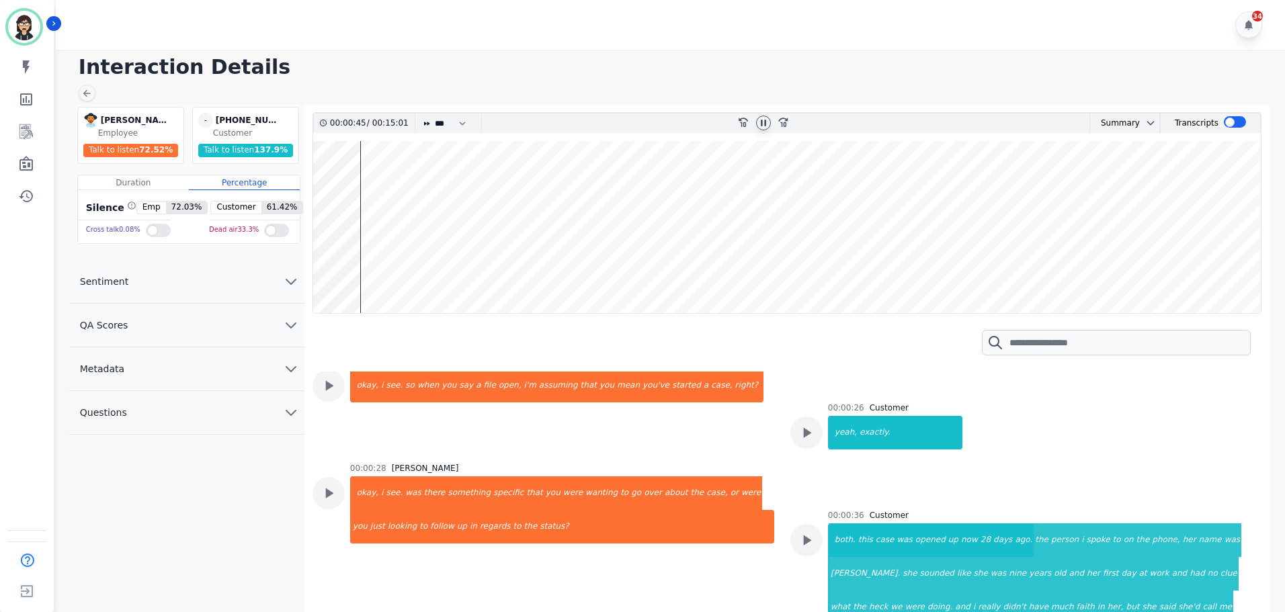
drag, startPoint x: 360, startPoint y: 176, endPoint x: 326, endPoint y: 179, distance: 33.7
click at [326, 179] on wave at bounding box center [787, 227] width 948 height 172
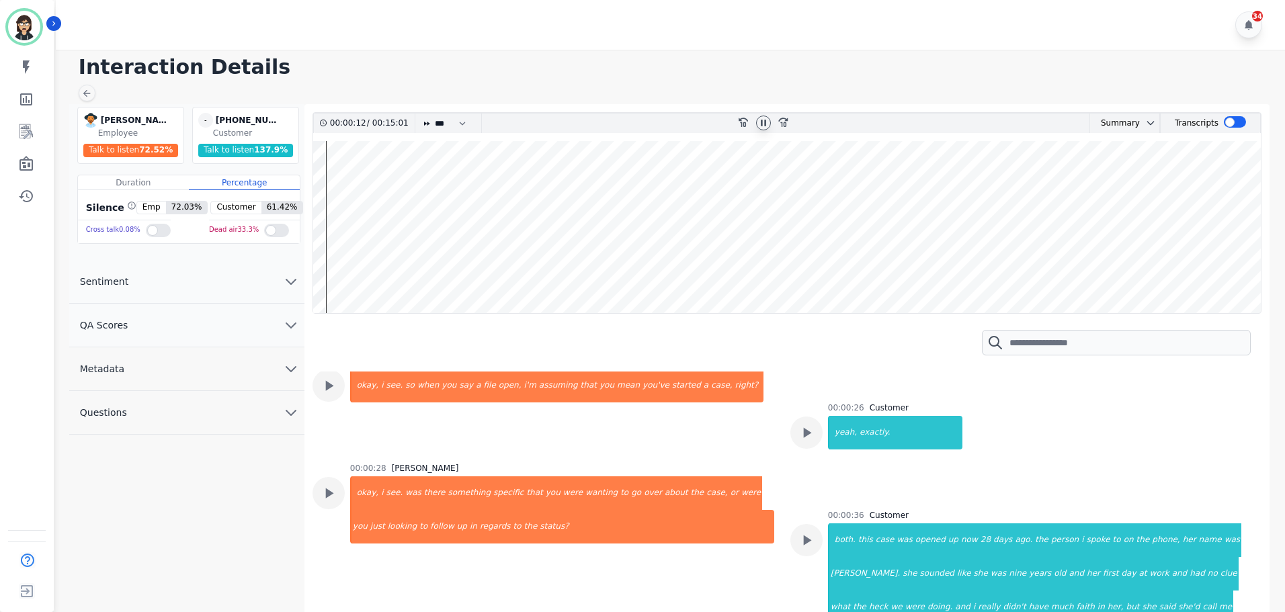
click at [327, 178] on wave at bounding box center [787, 227] width 948 height 172
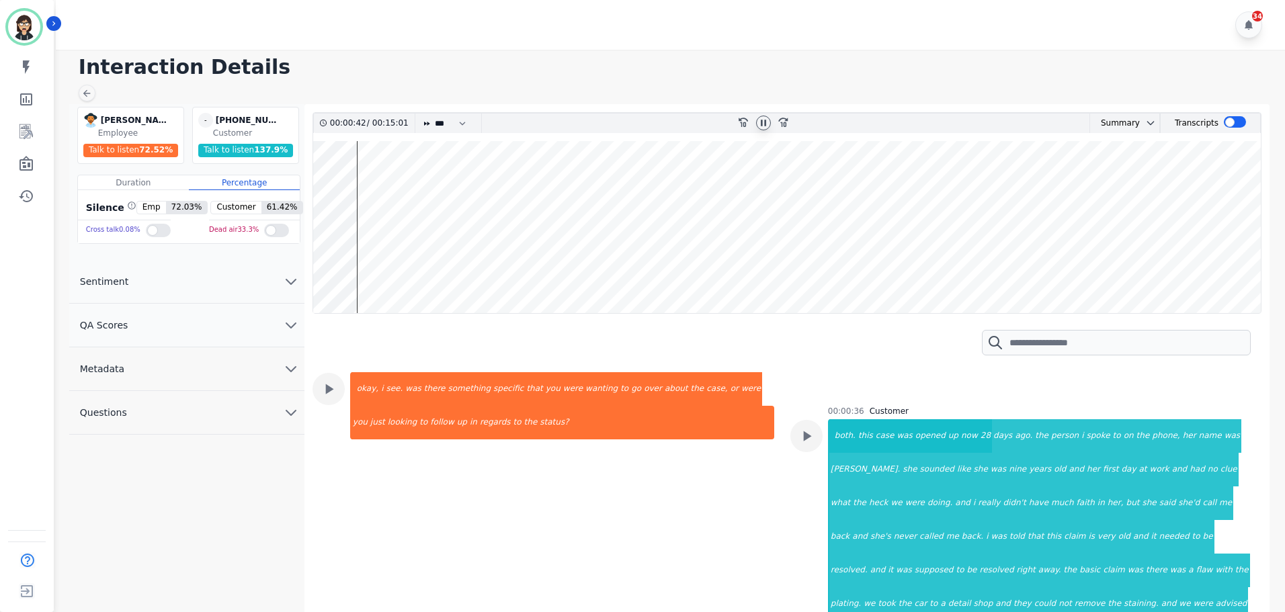
scroll to position [366, 0]
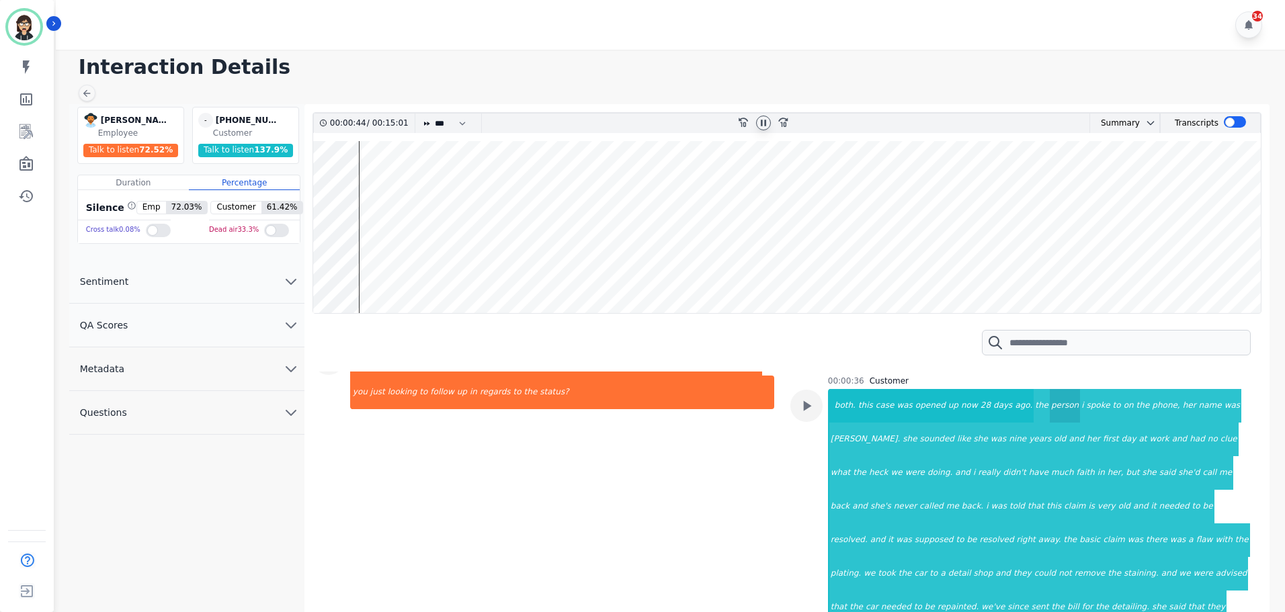
click at [1050, 409] on div "person" at bounding box center [1065, 406] width 30 height 34
click at [1182, 406] on div "her" at bounding box center [1190, 406] width 16 height 34
click at [919, 436] on div "sounded" at bounding box center [937, 440] width 37 height 34
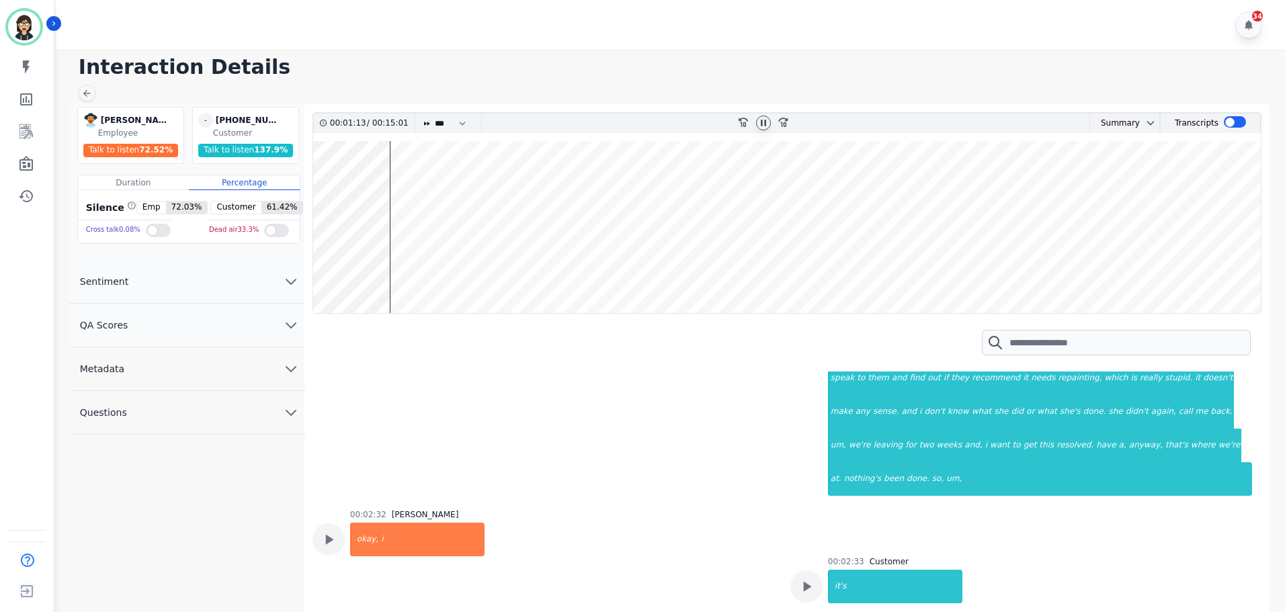
scroll to position [702, 0]
